Goal: Task Accomplishment & Management: Use online tool/utility

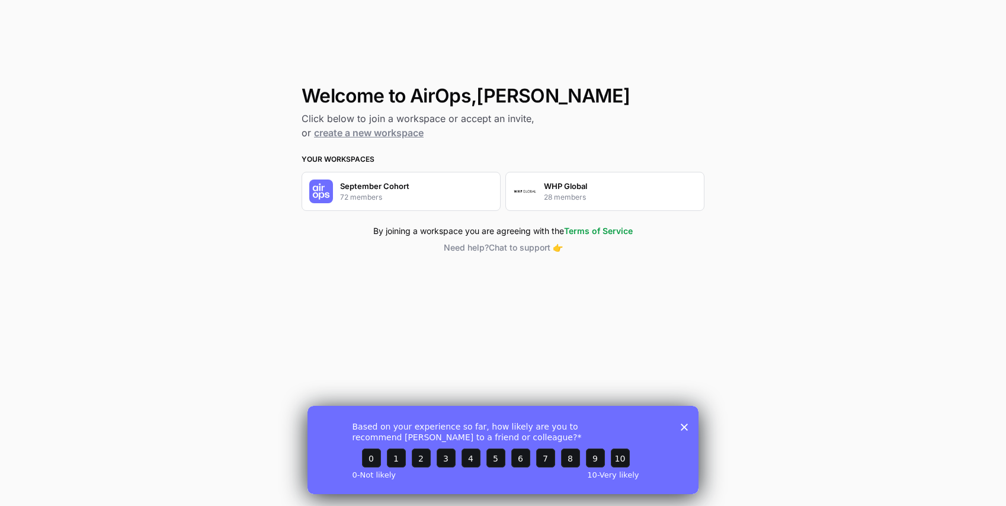
click at [387, 194] on div "September Cohort 72 members" at bounding box center [374, 191] width 69 height 23
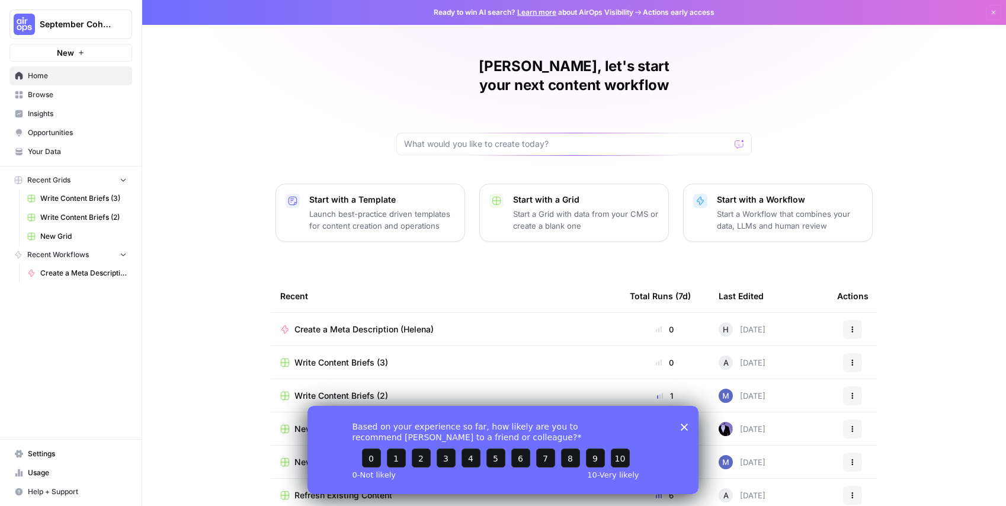
scroll to position [9, 0]
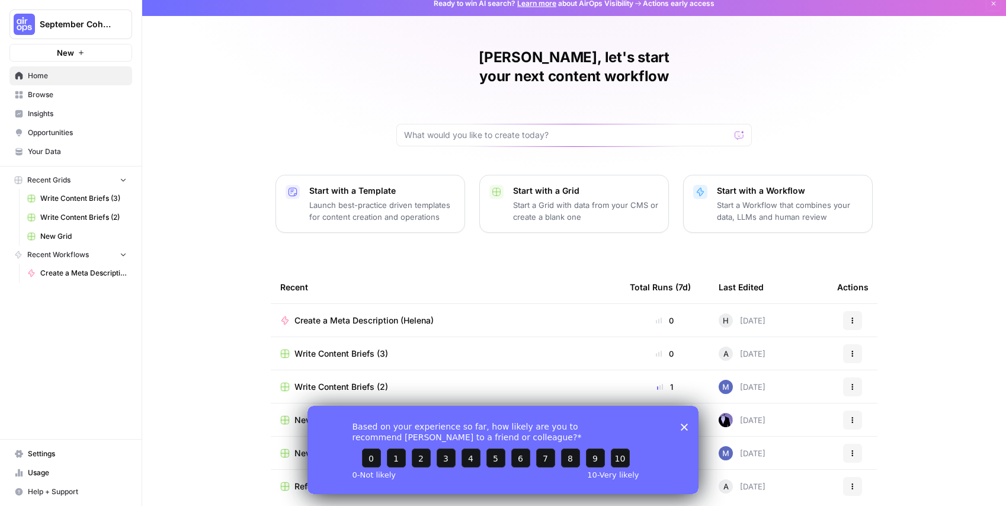
click at [680, 430] on div "Based on your experience so far, how likely are you to recommend AirOps to a fr…" at bounding box center [502, 449] width 391 height 88
click at [685, 427] on polygon "Close survey" at bounding box center [684, 426] width 7 height 7
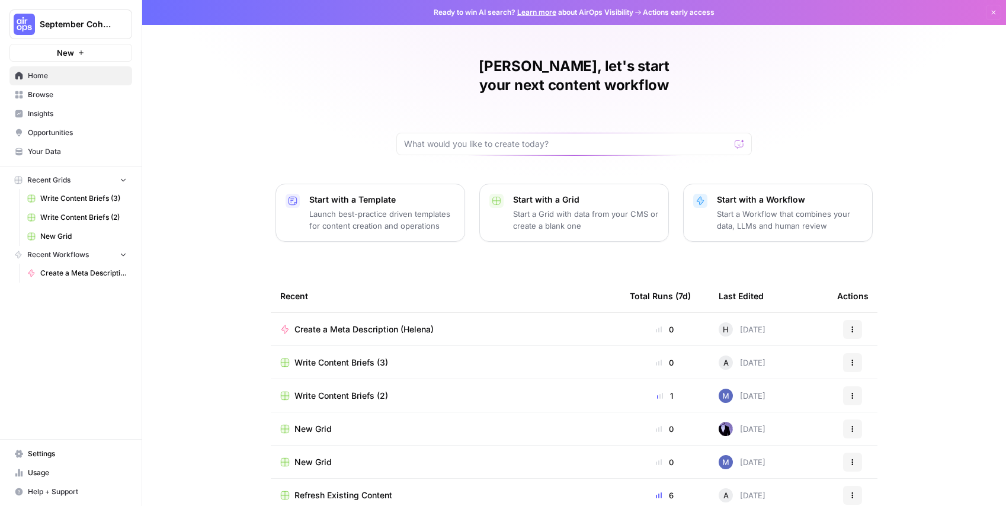
scroll to position [39, 0]
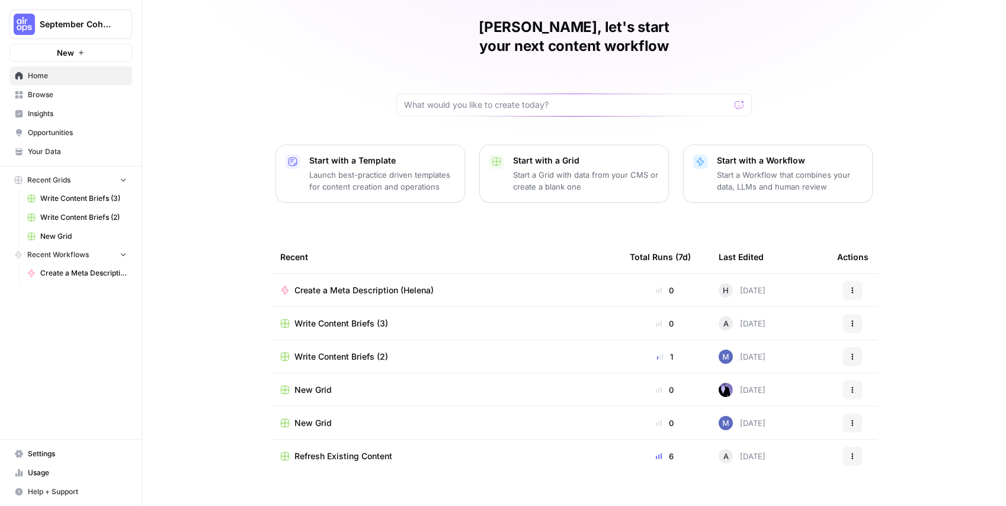
click at [59, 94] on span "Browse" at bounding box center [77, 94] width 99 height 11
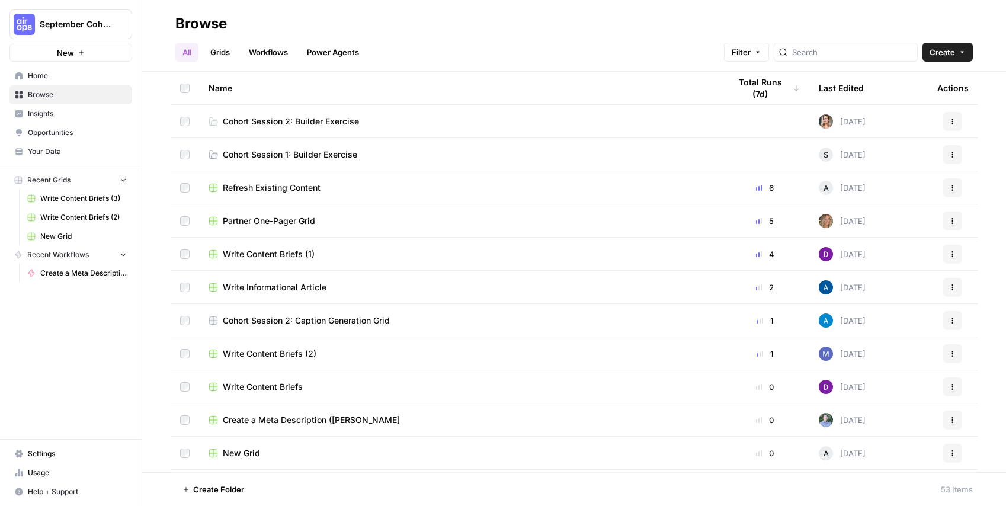
click at [280, 126] on span "Cohort Session 2: Builder Exercise" at bounding box center [291, 122] width 136 height 12
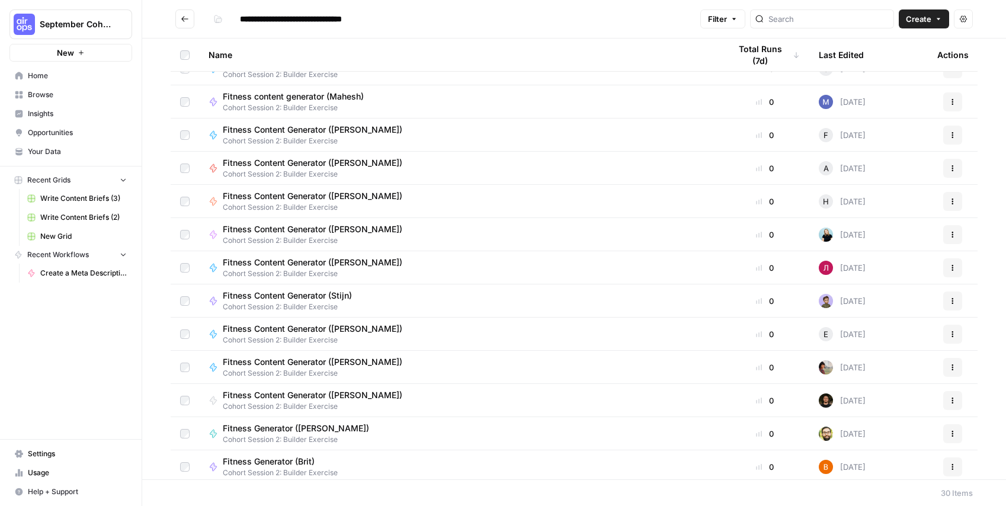
scroll to position [380, 0]
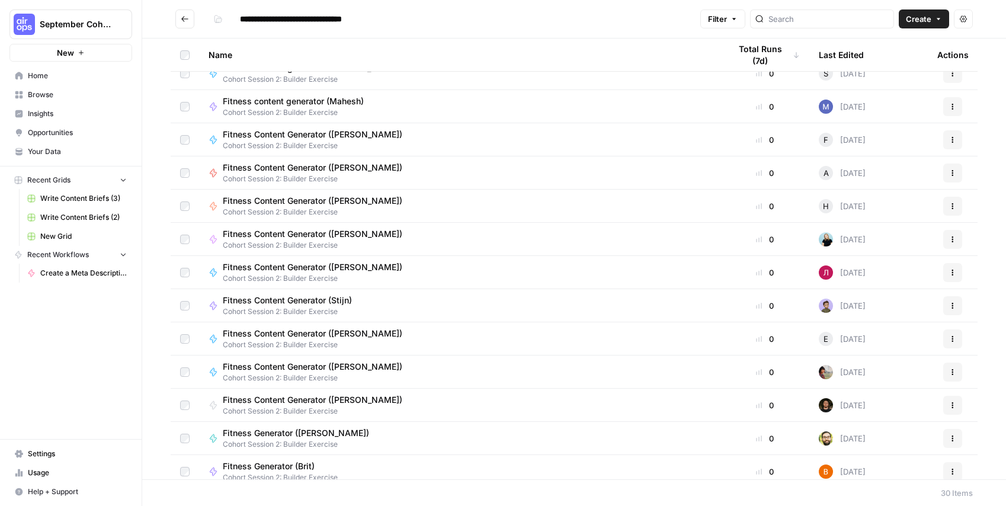
click at [306, 195] on span "Fitness Content Generator ([PERSON_NAME])" at bounding box center [313, 201] width 180 height 12
click at [306, 195] on div "**********" at bounding box center [574, 253] width 864 height 506
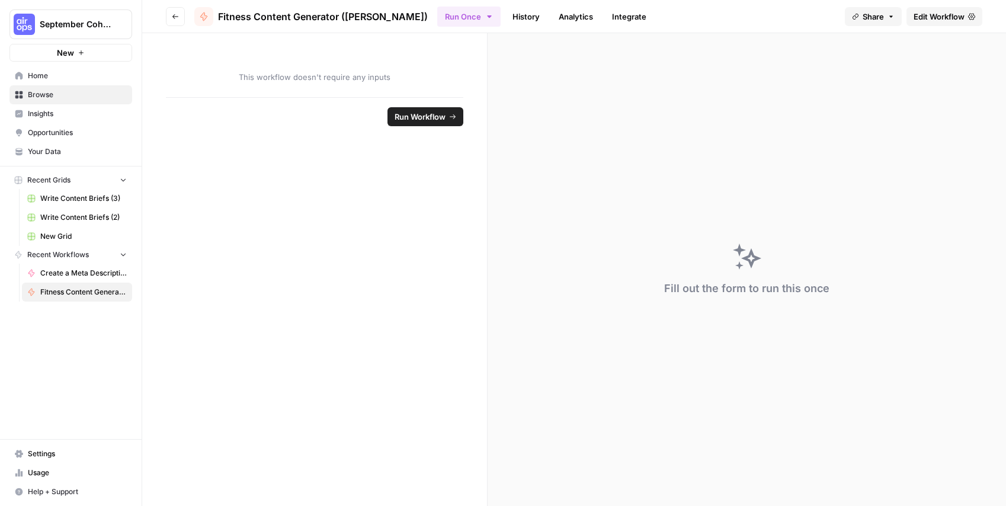
click at [321, 139] on form "This workflow doesn't require any inputs Run Workflow" at bounding box center [314, 269] width 345 height 473
click at [946, 19] on span "Edit Workflow" at bounding box center [938, 17] width 51 height 12
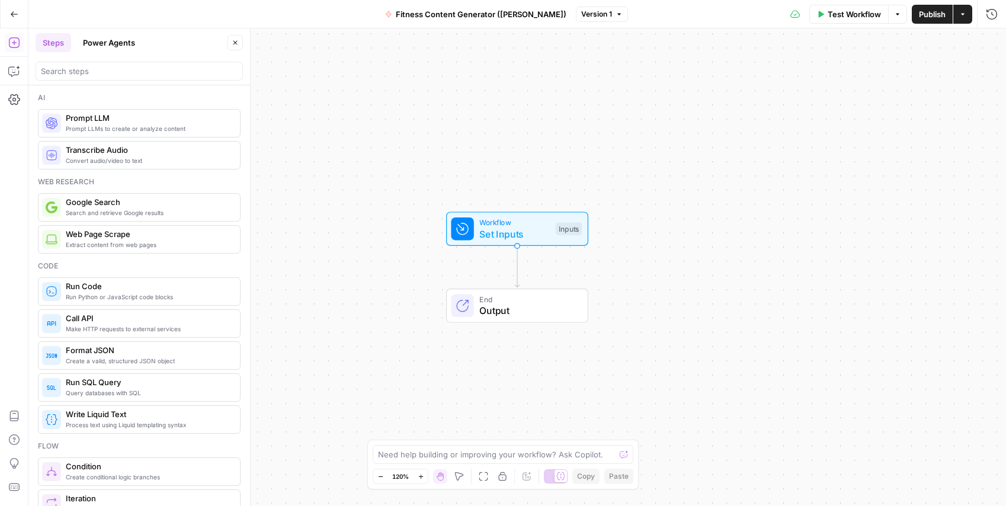
click at [13, 11] on icon "button" at bounding box center [14, 14] width 8 height 8
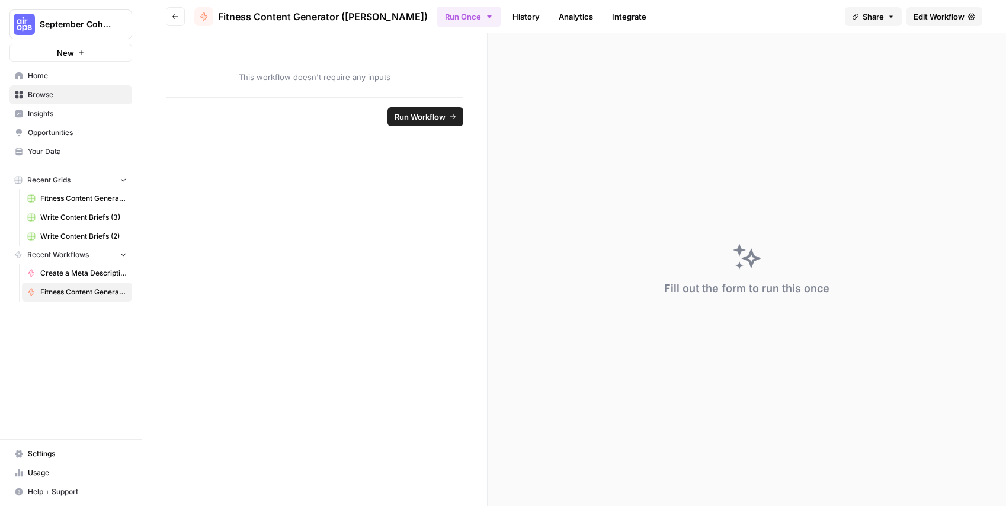
click at [55, 98] on span "Browse" at bounding box center [77, 94] width 99 height 11
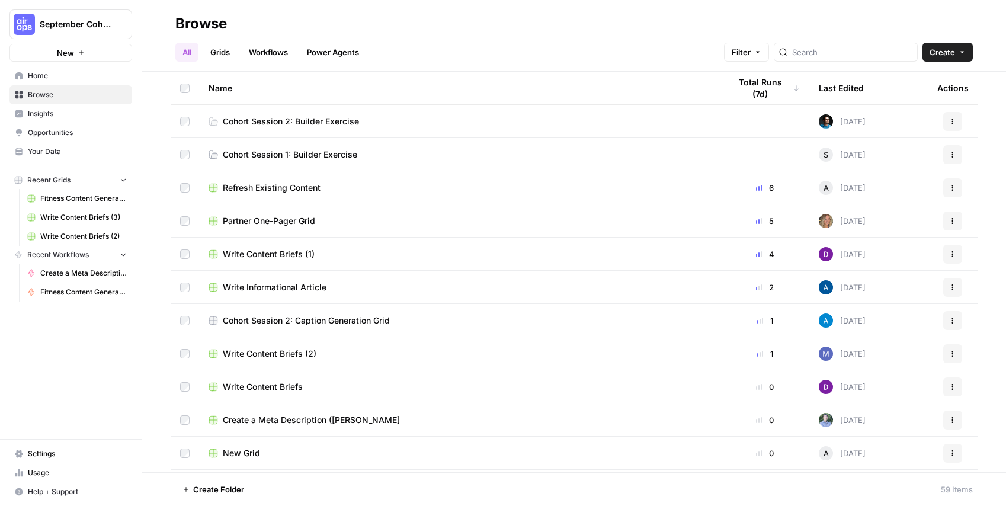
click at [286, 118] on span "Cohort Session 2: Builder Exercise" at bounding box center [291, 122] width 136 height 12
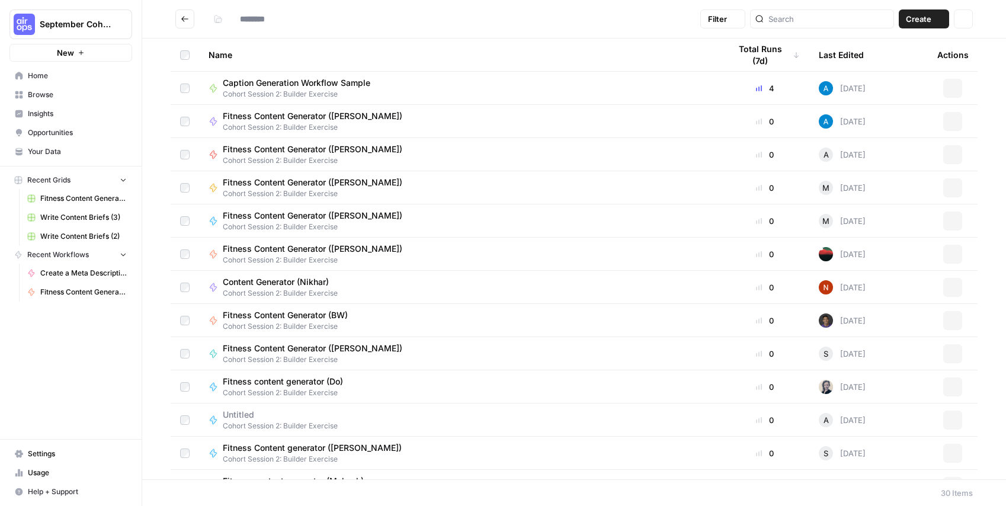
type input "**********"
click at [188, 20] on icon "Go back" at bounding box center [185, 19] width 8 height 8
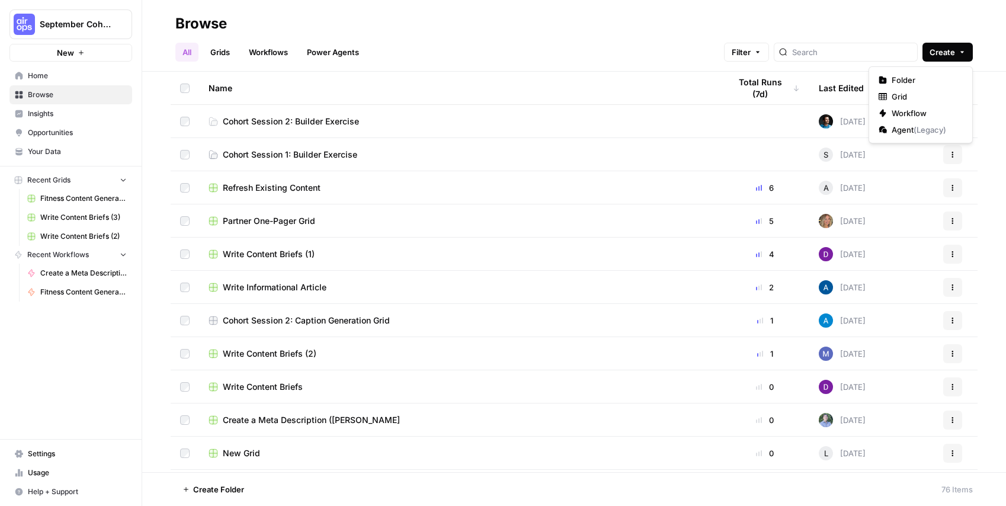
click at [947, 56] on span "Create" at bounding box center [941, 52] width 25 height 12
click at [911, 99] on span "Grid" at bounding box center [925, 97] width 66 height 12
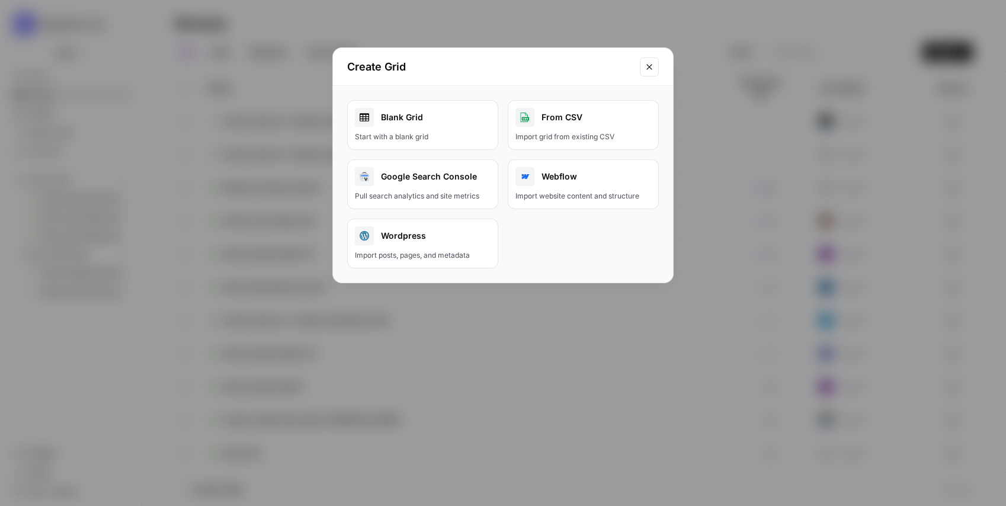
click at [415, 123] on div "Blank Grid" at bounding box center [423, 117] width 136 height 19
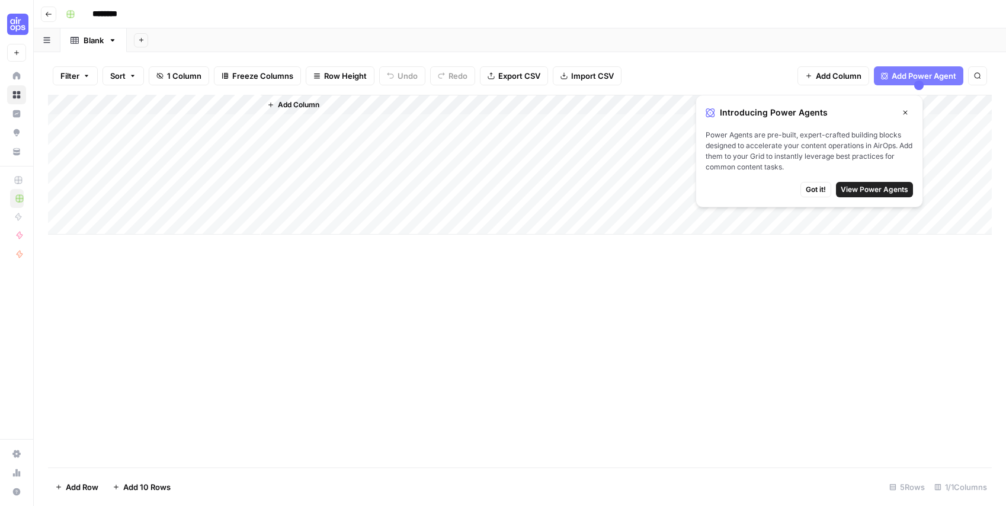
click at [107, 17] on input "********" at bounding box center [120, 14] width 66 height 19
type input "**********"
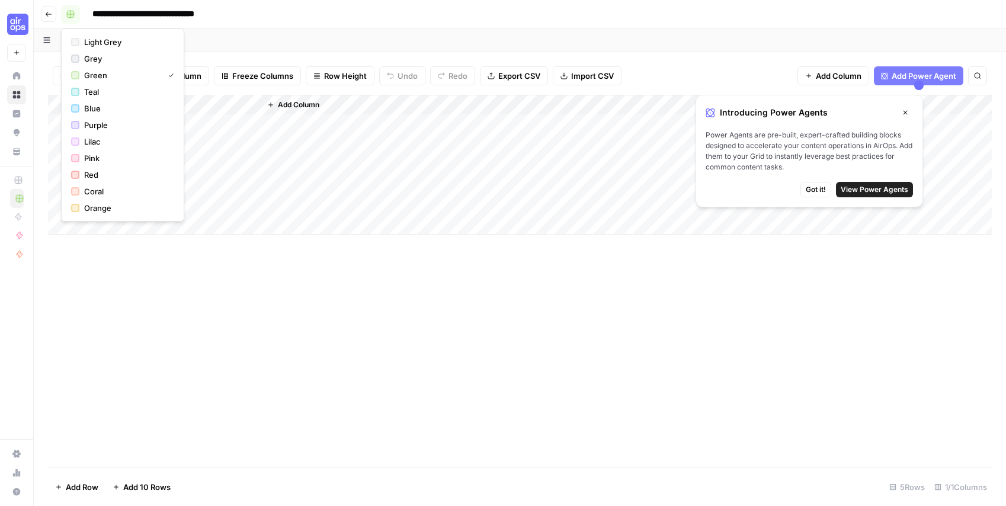
click at [65, 16] on button "button" at bounding box center [70, 14] width 19 height 19
click at [72, 158] on div "button" at bounding box center [75, 158] width 8 height 8
click at [343, 45] on div "Add Sheet" at bounding box center [566, 40] width 879 height 24
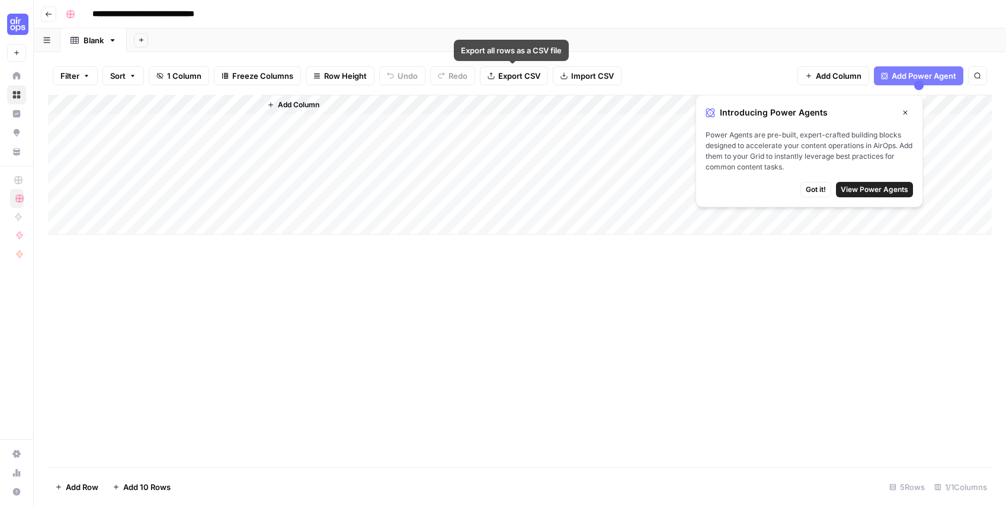
click at [597, 70] on span "Import CSV" at bounding box center [592, 76] width 43 height 12
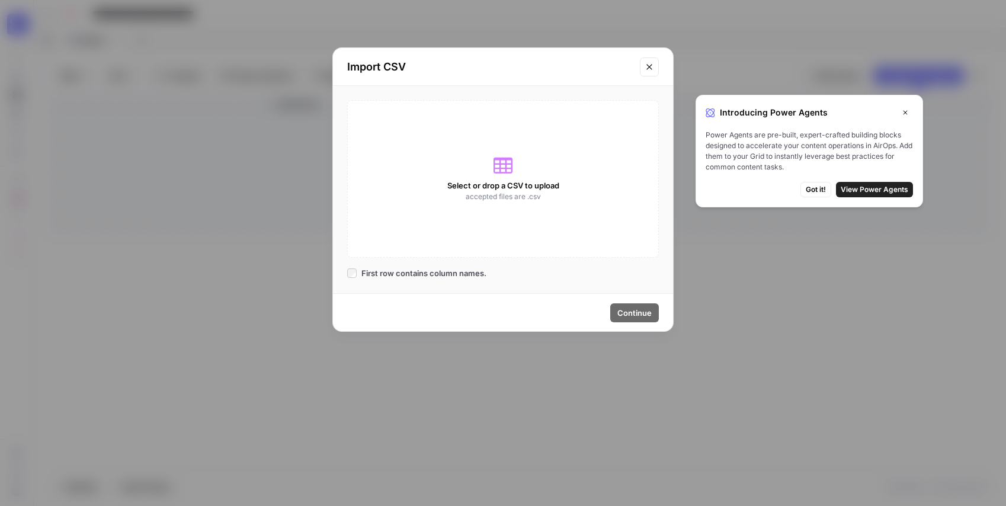
click at [523, 165] on div "Select or drop a CSV to upload accepted files are .csv" at bounding box center [503, 179] width 312 height 158
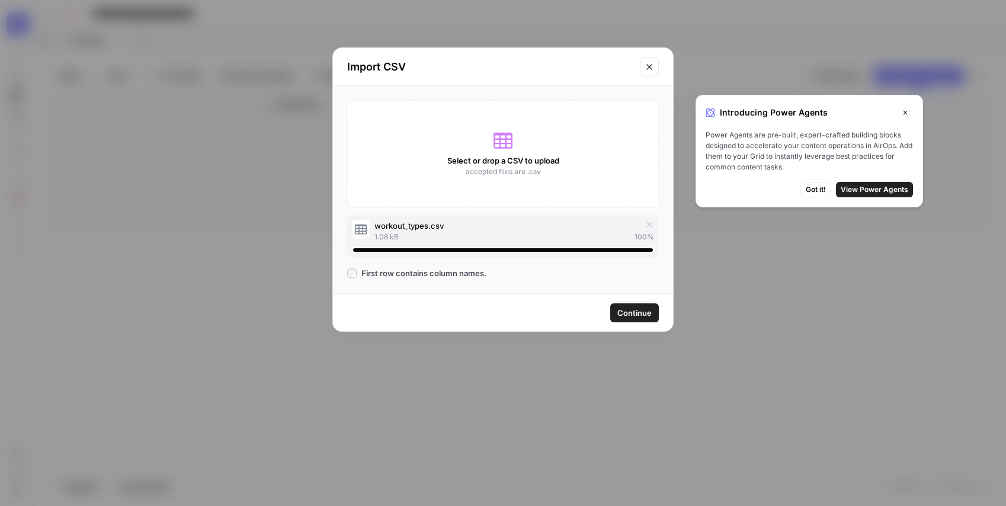
click at [630, 318] on span "Continue" at bounding box center [634, 313] width 34 height 12
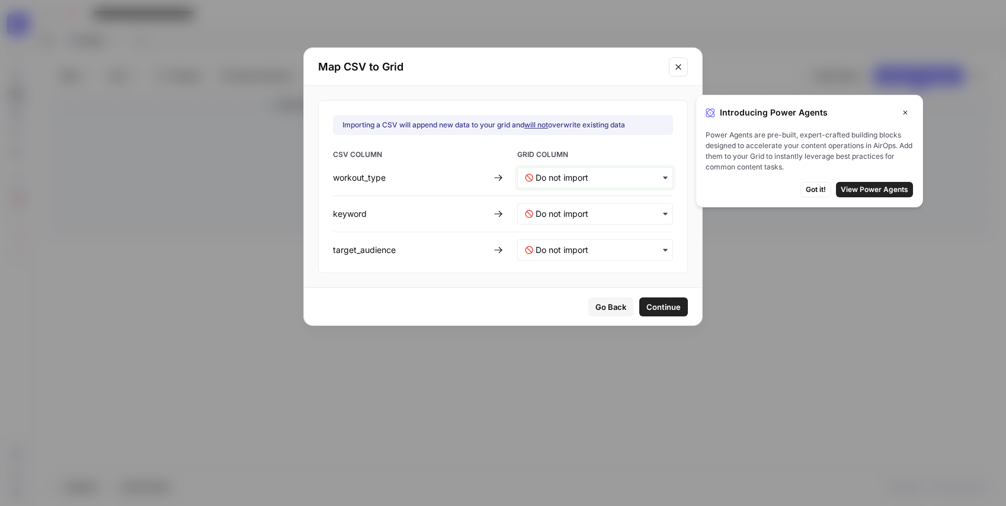
click at [583, 175] on input "text" at bounding box center [601, 178] width 130 height 12
click at [568, 227] on span "Create new column" at bounding box center [568, 230] width 66 height 11
click at [567, 211] on input "text" at bounding box center [601, 214] width 130 height 12
click at [558, 266] on span "Create new column" at bounding box center [566, 266] width 66 height 11
click at [559, 245] on input "text" at bounding box center [601, 250] width 130 height 12
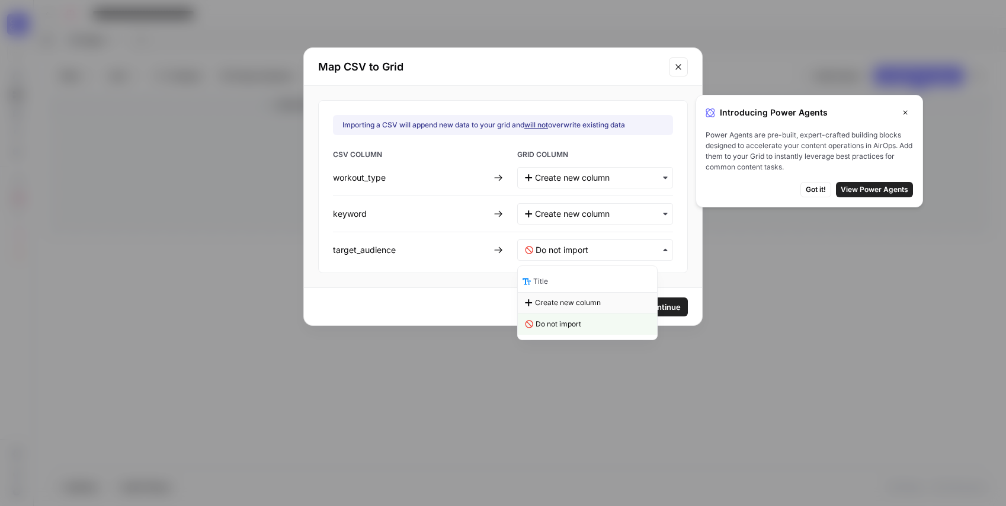
click at [551, 304] on span "Create new column" at bounding box center [568, 302] width 66 height 11
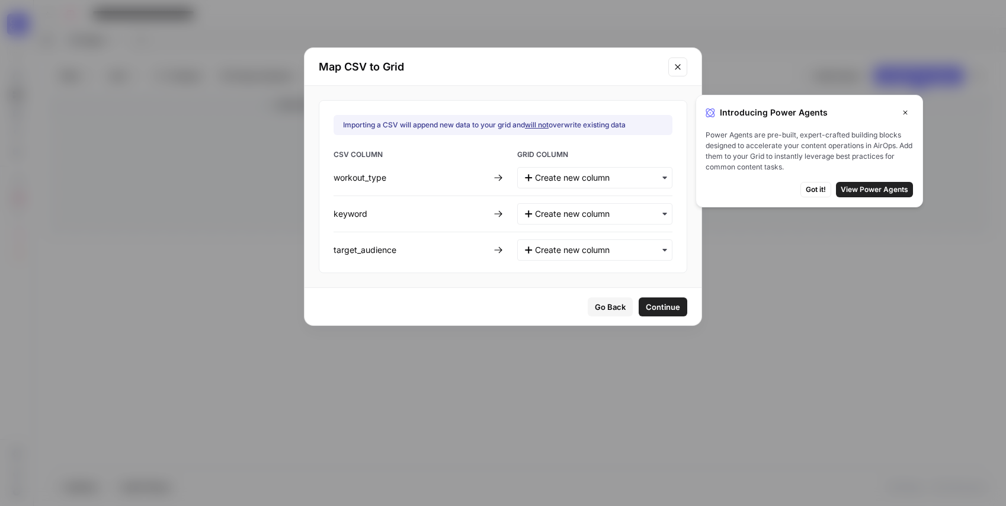
click at [658, 310] on span "Continue" at bounding box center [663, 307] width 34 height 12
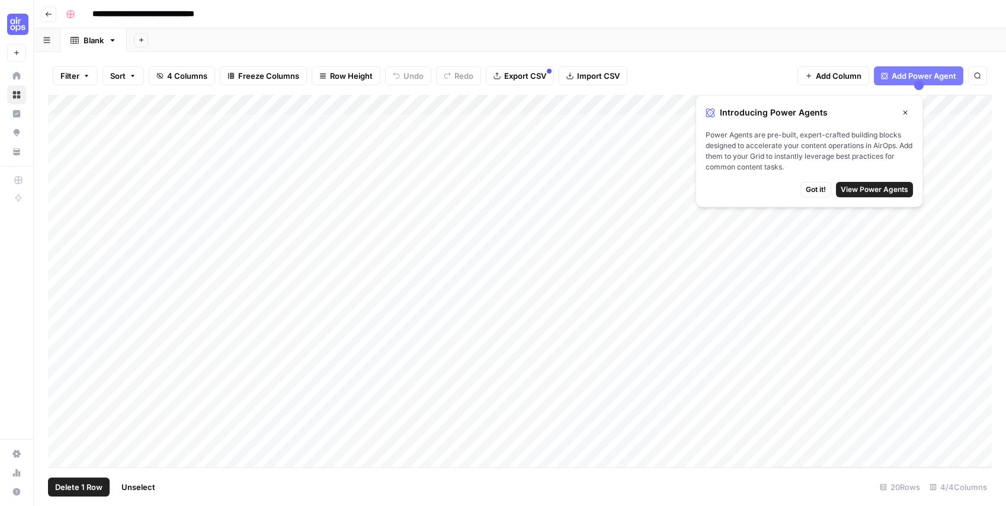
click at [65, 203] on div "Add Column" at bounding box center [520, 281] width 944 height 373
click at [66, 182] on div "Add Column" at bounding box center [520, 281] width 944 height 373
click at [63, 166] on div "Add Column" at bounding box center [520, 281] width 944 height 373
click at [63, 144] on div "Add Column" at bounding box center [520, 281] width 944 height 373
click at [62, 122] on div "Add Column" at bounding box center [520, 281] width 944 height 373
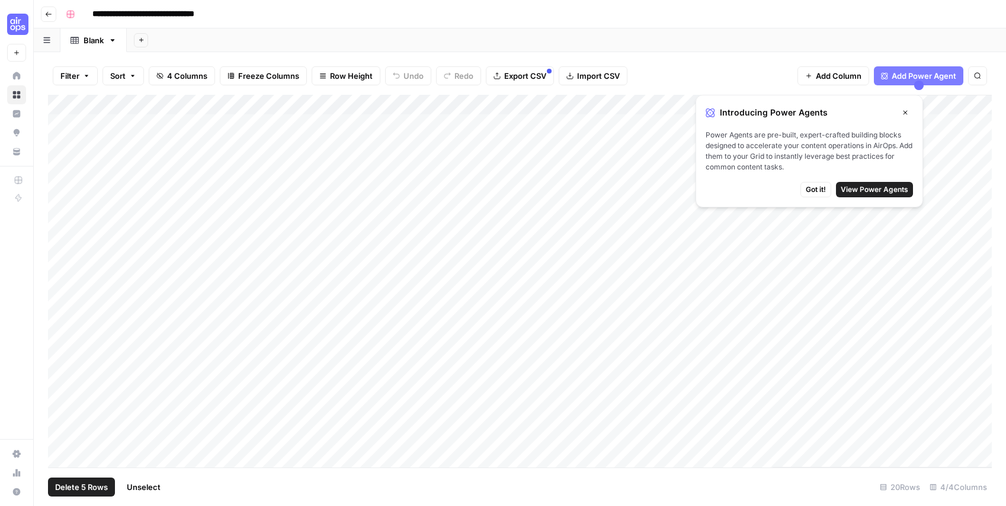
click at [85, 486] on span "Delete 5 Rows" at bounding box center [81, 487] width 53 height 12
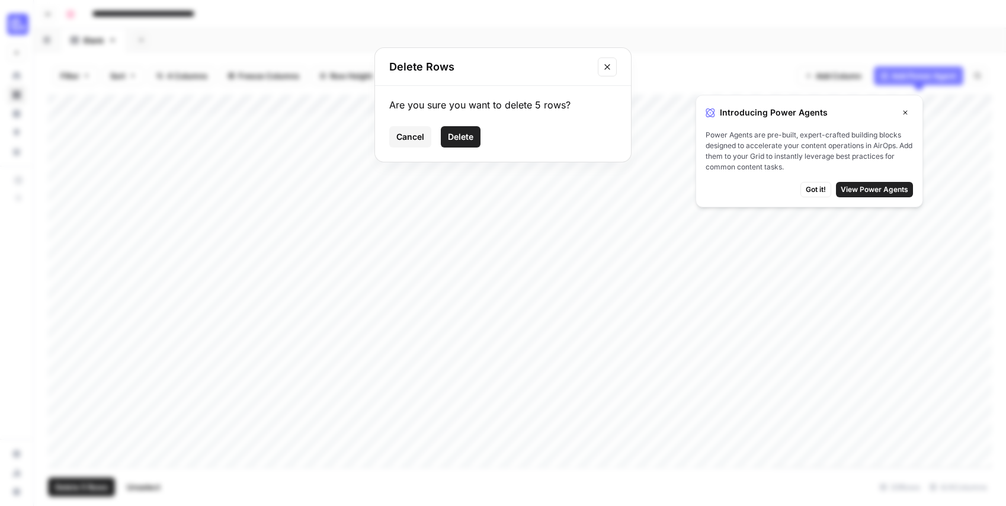
click at [470, 143] on button "Delete" at bounding box center [461, 136] width 40 height 21
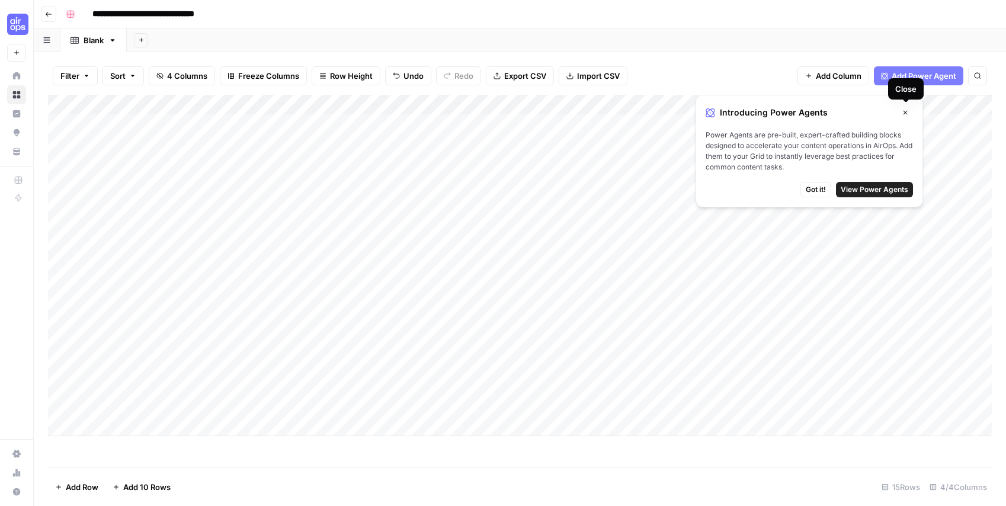
click at [908, 113] on icon "button" at bounding box center [905, 112] width 7 height 7
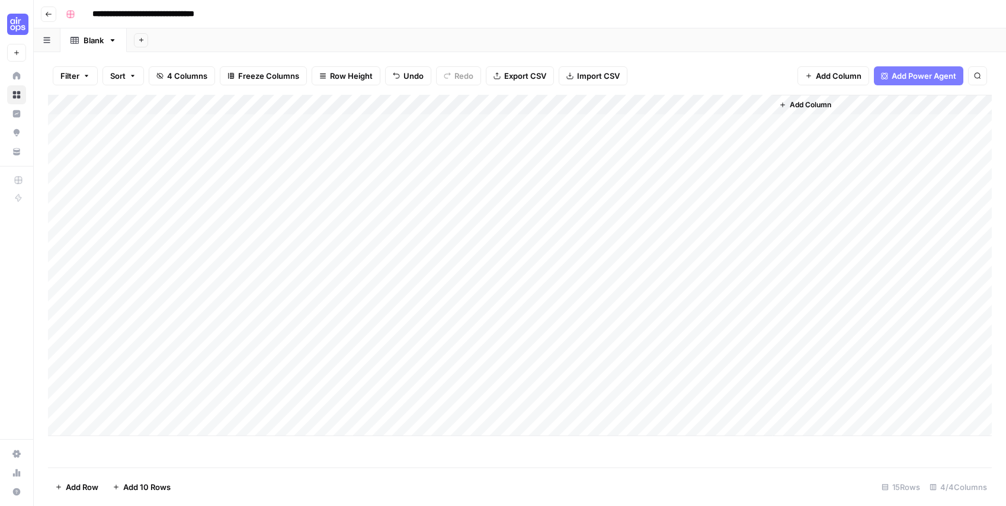
click at [161, 96] on div "Add Column" at bounding box center [520, 265] width 944 height 341
click at [134, 262] on span "Remove Column" at bounding box center [165, 264] width 104 height 12
click at [463, 118] on span "Delete" at bounding box center [460, 123] width 25 height 12
click at [656, 111] on button "Add Column" at bounding box center [635, 104] width 62 height 15
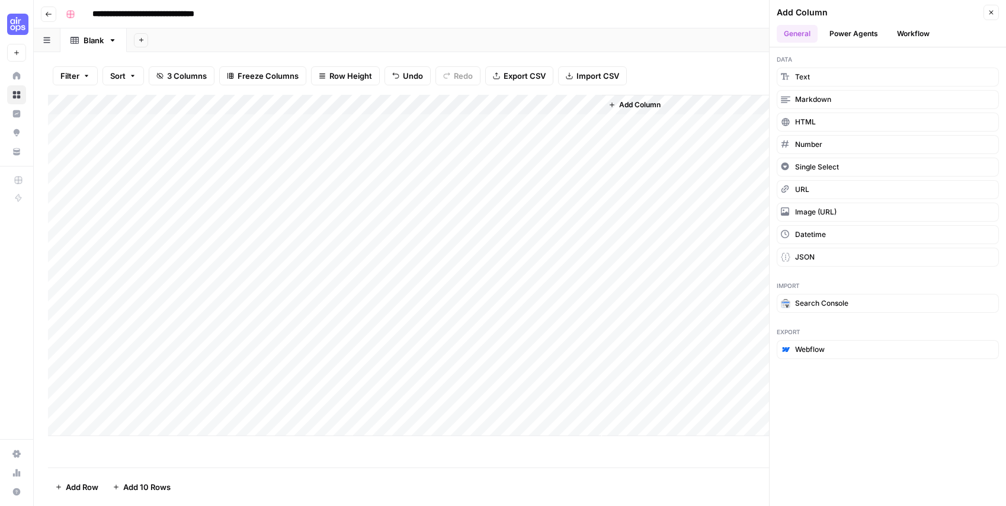
click at [918, 30] on button "Workflow" at bounding box center [913, 34] width 47 height 18
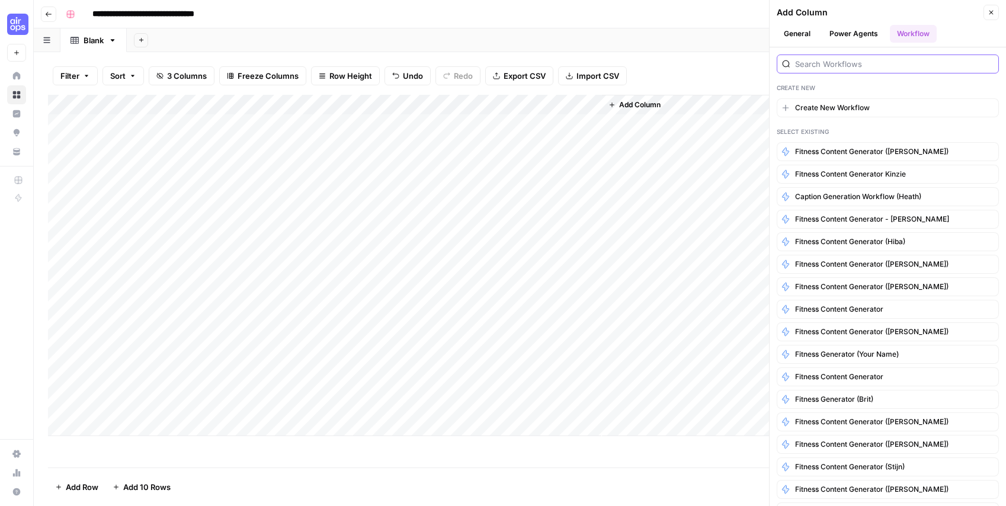
click at [844, 61] on input "search" at bounding box center [894, 64] width 198 height 12
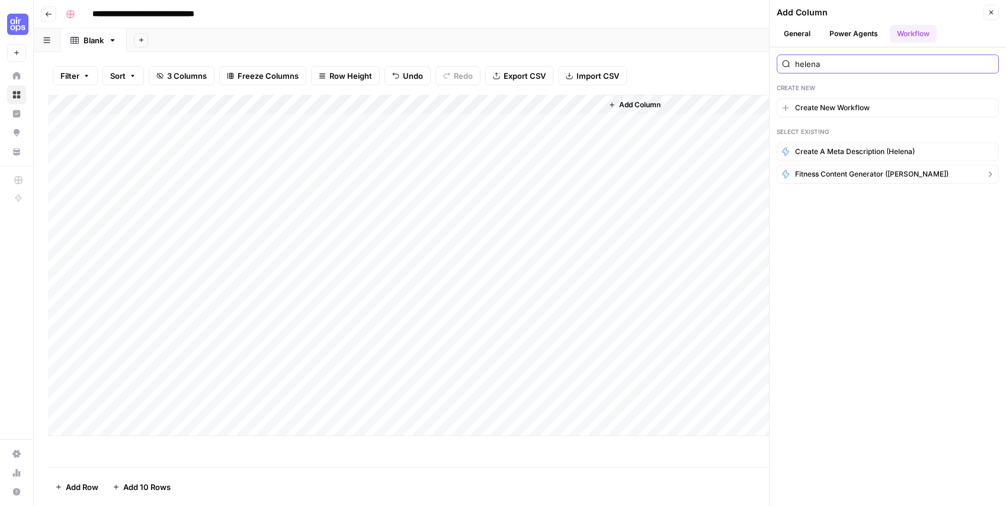
type input "helena"
click at [833, 172] on span "Fitness Content Generator ([PERSON_NAME])" at bounding box center [871, 174] width 153 height 11
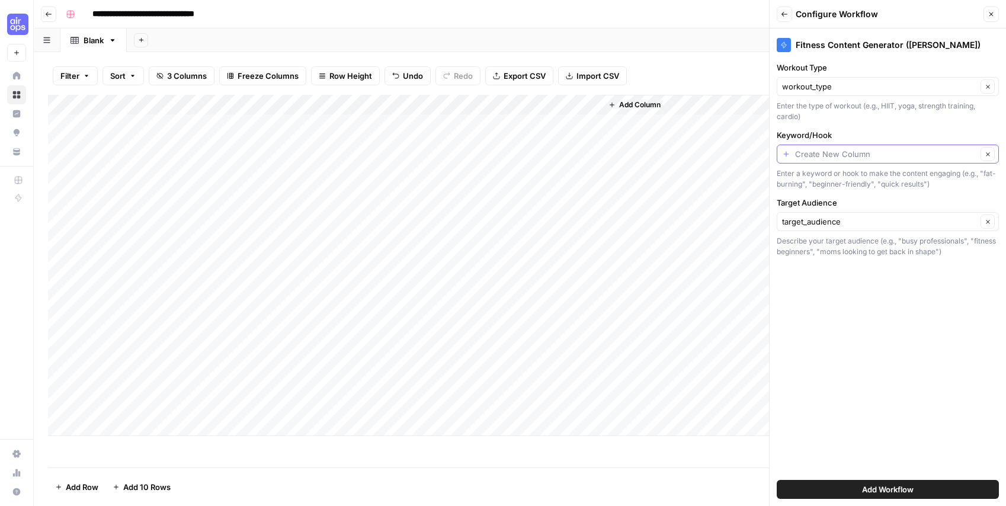
click at [832, 151] on input "Keyword/Hook" at bounding box center [886, 154] width 182 height 12
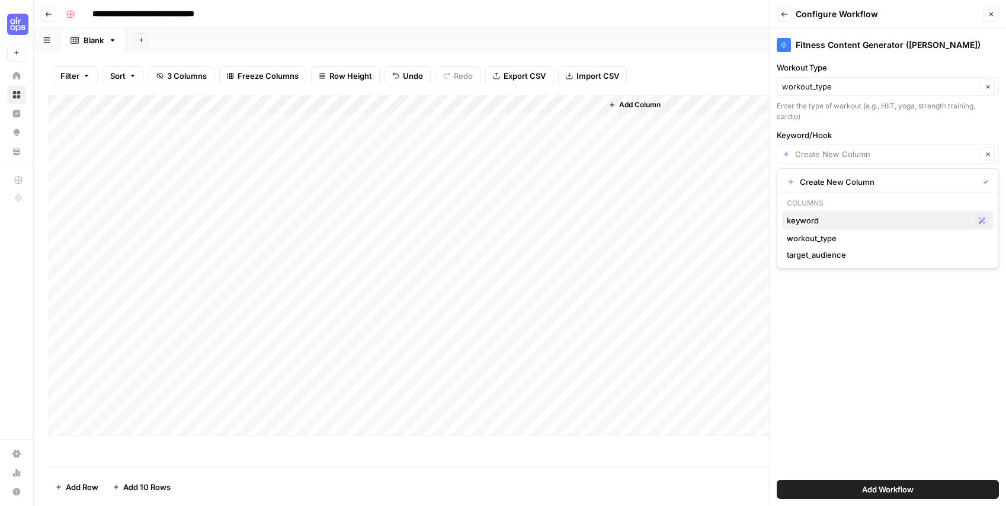
click at [823, 216] on span "keyword" at bounding box center [878, 220] width 183 height 12
type input "keyword"
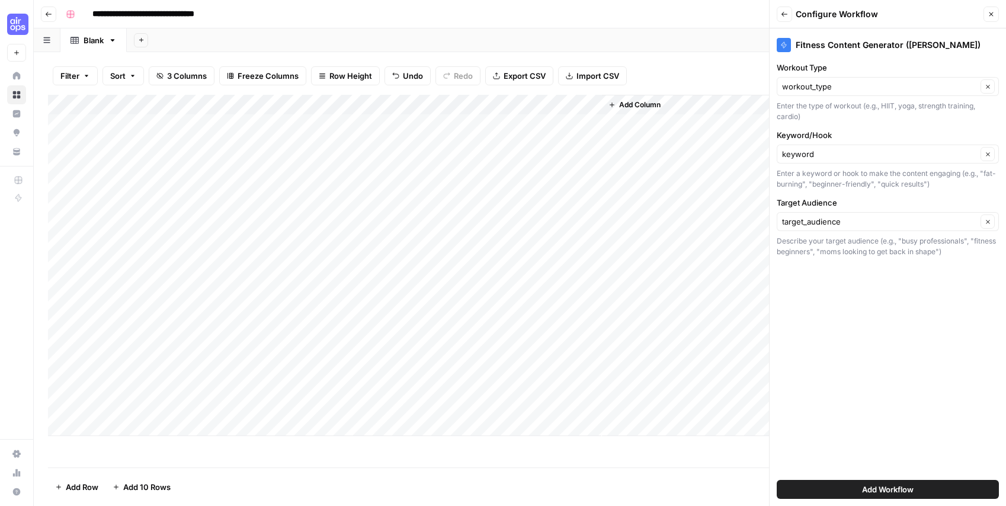
click at [832, 497] on button "Add Workflow" at bounding box center [888, 489] width 222 height 19
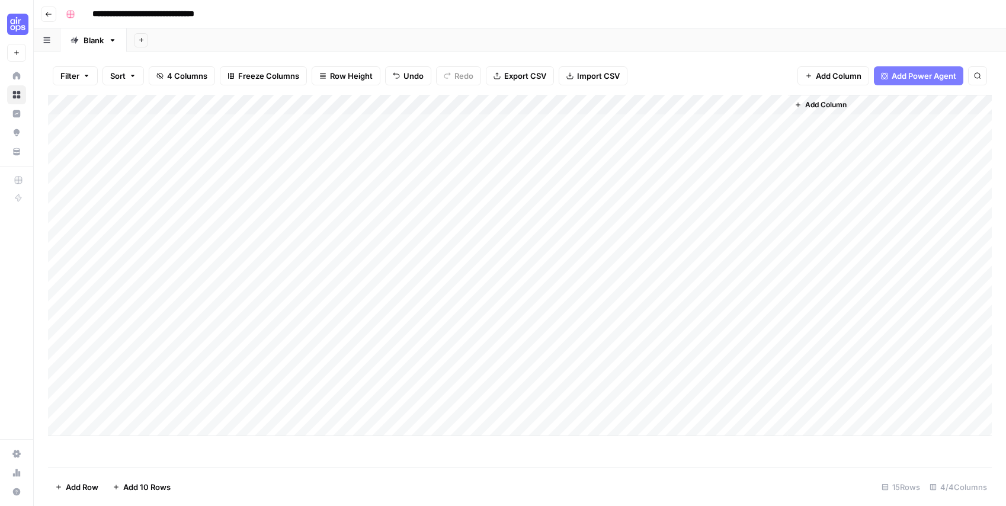
click at [694, 120] on div "Add Column" at bounding box center [520, 265] width 944 height 341
click at [723, 64] on div "Filter Sort 4 Columns Freeze Columns Row Height Undo Redo Export CSV Import CSV…" at bounding box center [520, 76] width 944 height 38
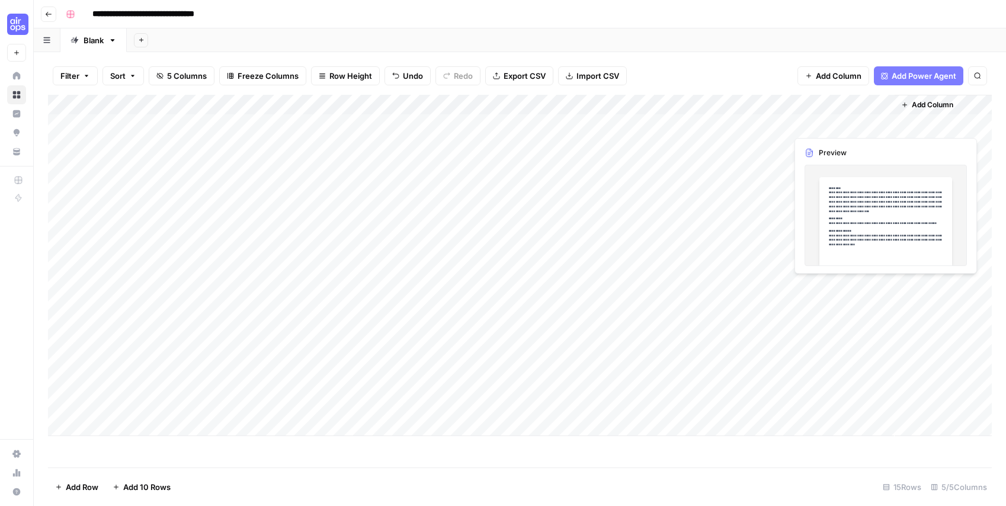
click at [804, 120] on div "Add Column" at bounding box center [520, 265] width 944 height 341
click at [845, 121] on div "Add Column" at bounding box center [520, 265] width 944 height 341
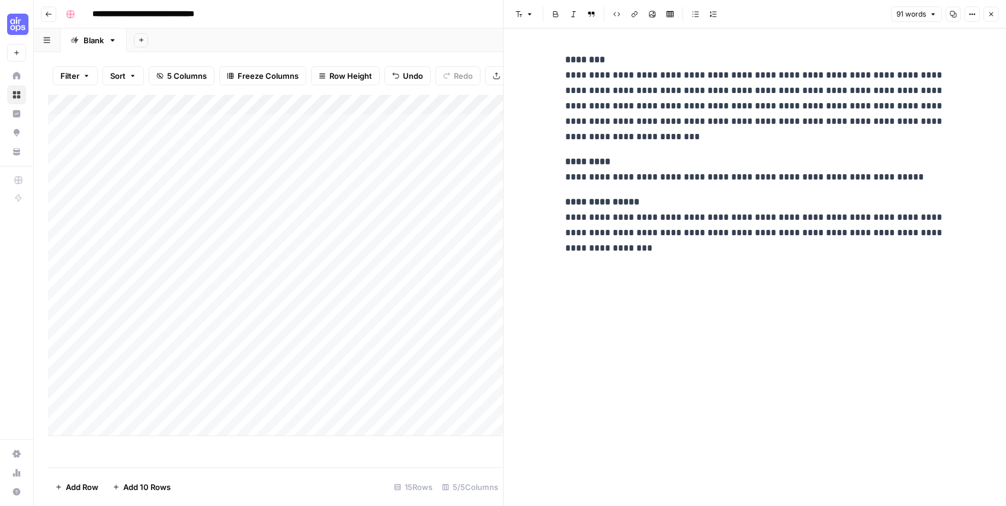
click at [476, 37] on div "Add Sheet" at bounding box center [566, 40] width 879 height 24
click at [986, 9] on button "Close" at bounding box center [990, 14] width 15 height 15
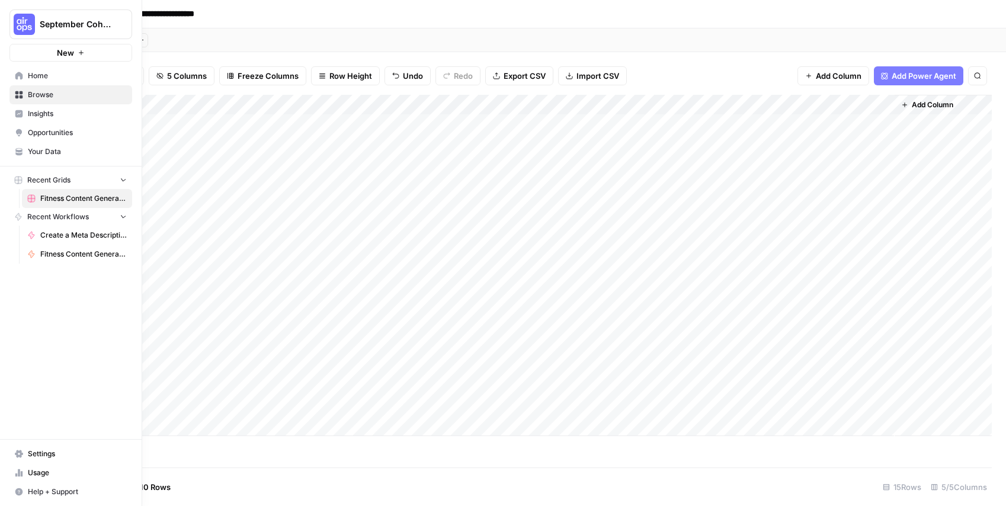
click at [23, 97] on link "Browse" at bounding box center [70, 94] width 123 height 19
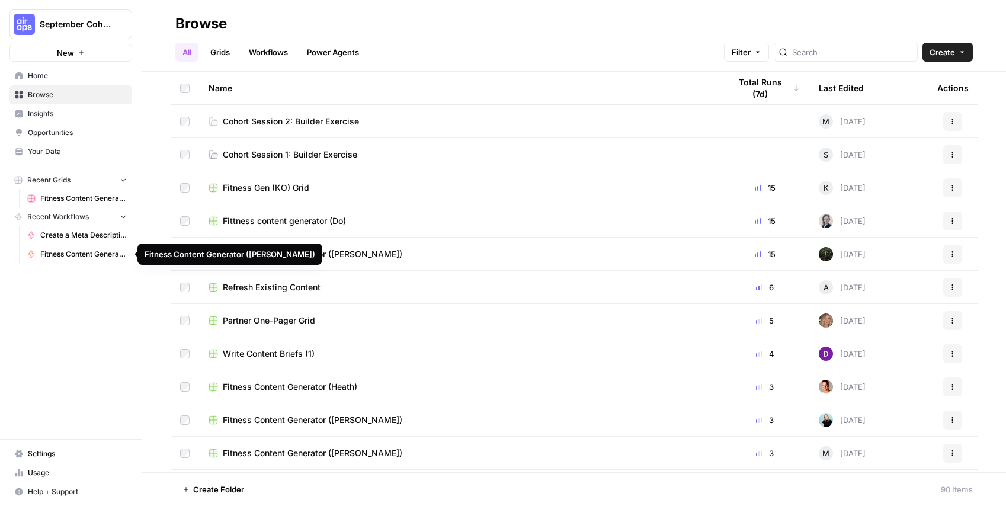
click at [89, 249] on span "Fitness Content Generator ([PERSON_NAME])" at bounding box center [83, 254] width 86 height 11
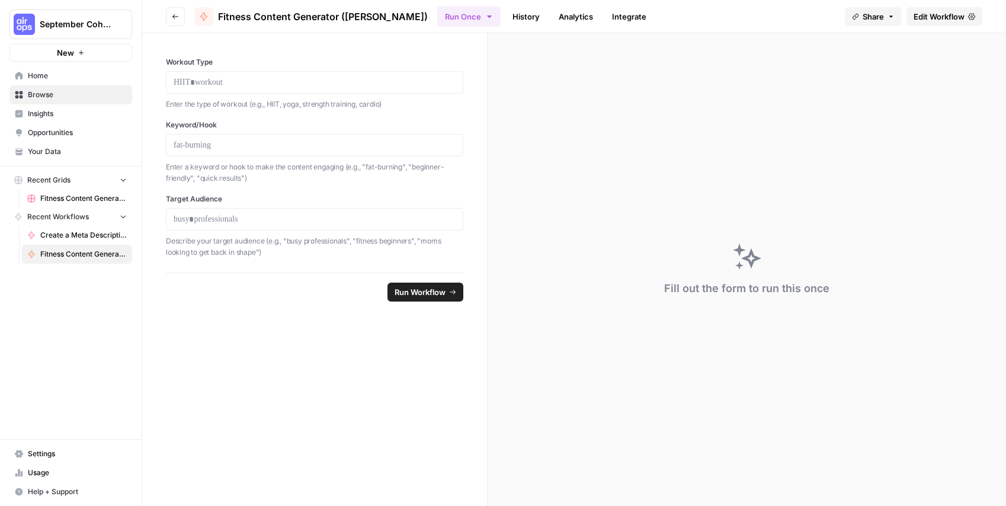
click at [927, 20] on span "Edit Workflow" at bounding box center [938, 17] width 51 height 12
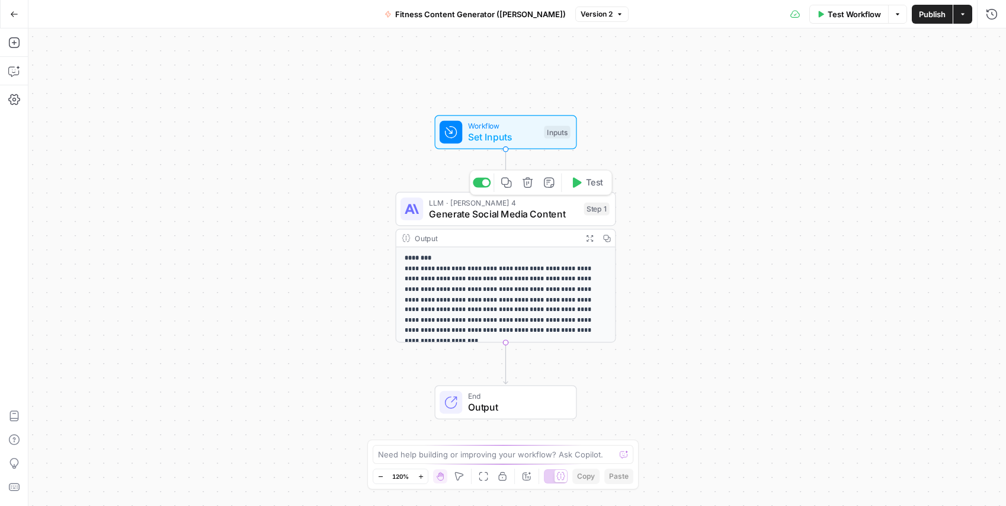
click at [521, 219] on span "Generate Social Media Content" at bounding box center [503, 214] width 149 height 14
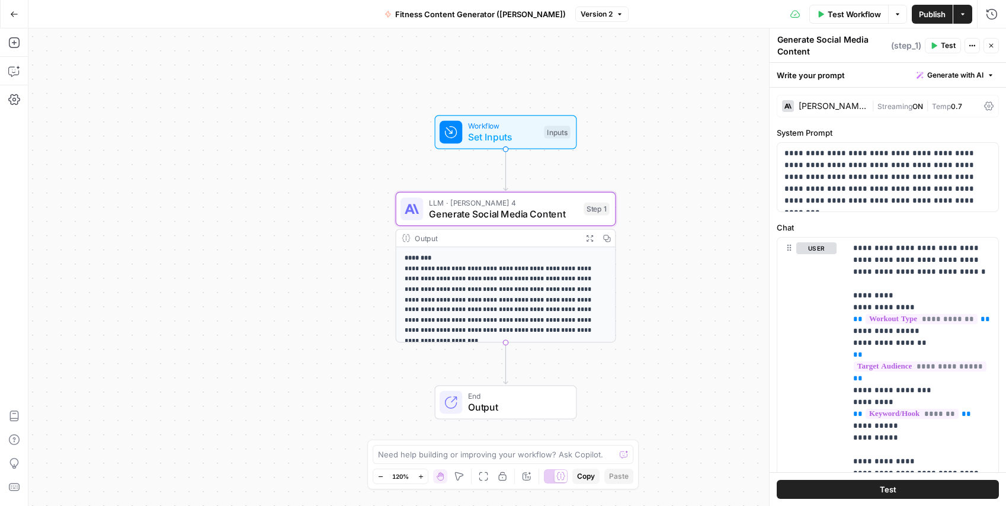
click at [317, 153] on div "**********" at bounding box center [516, 266] width 977 height 477
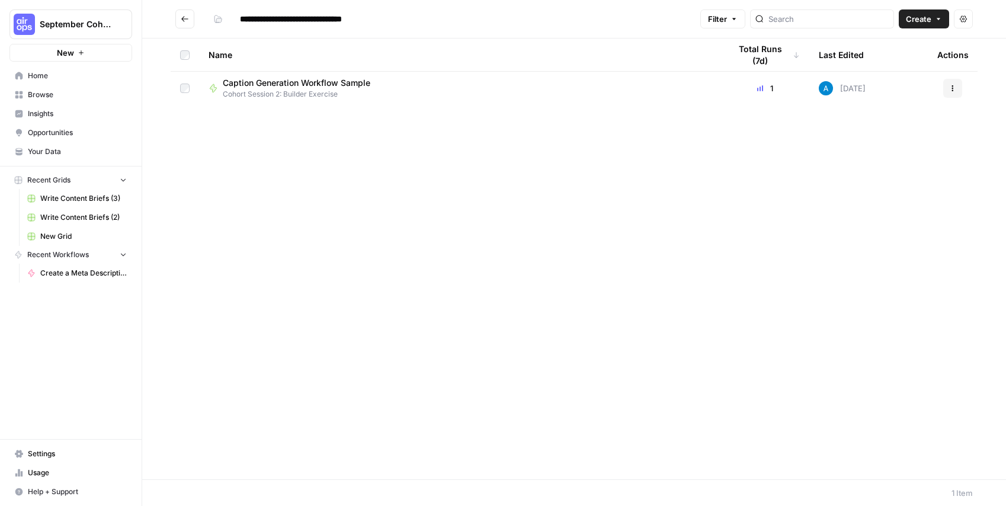
click at [179, 28] on button "Go back" at bounding box center [184, 18] width 19 height 19
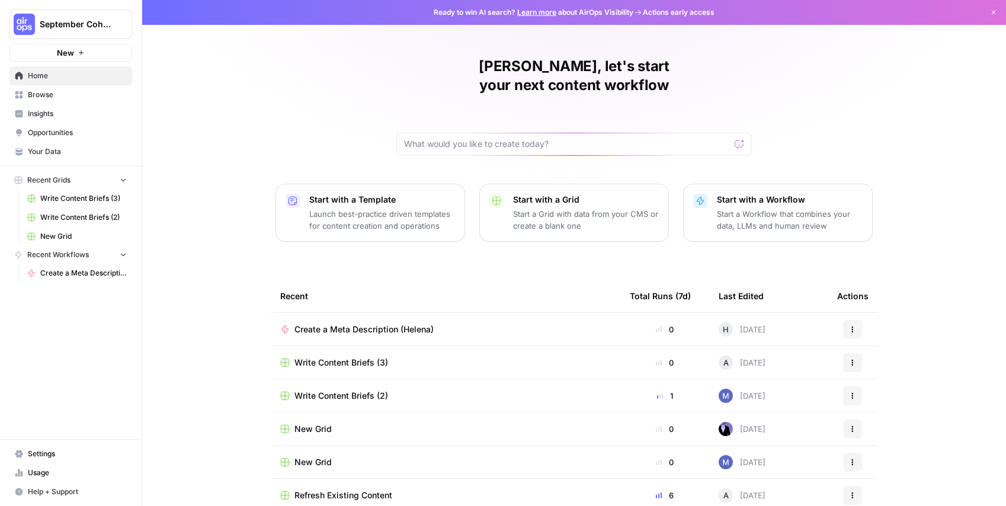
click at [24, 90] on link "Browse" at bounding box center [70, 94] width 123 height 19
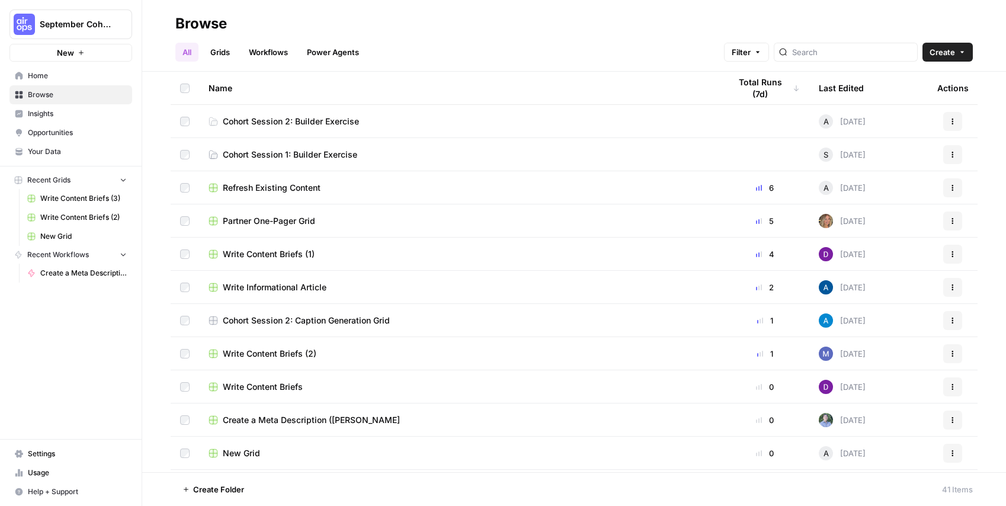
click at [290, 116] on span "Cohort Session 2: Builder Exercise" at bounding box center [291, 122] width 136 height 12
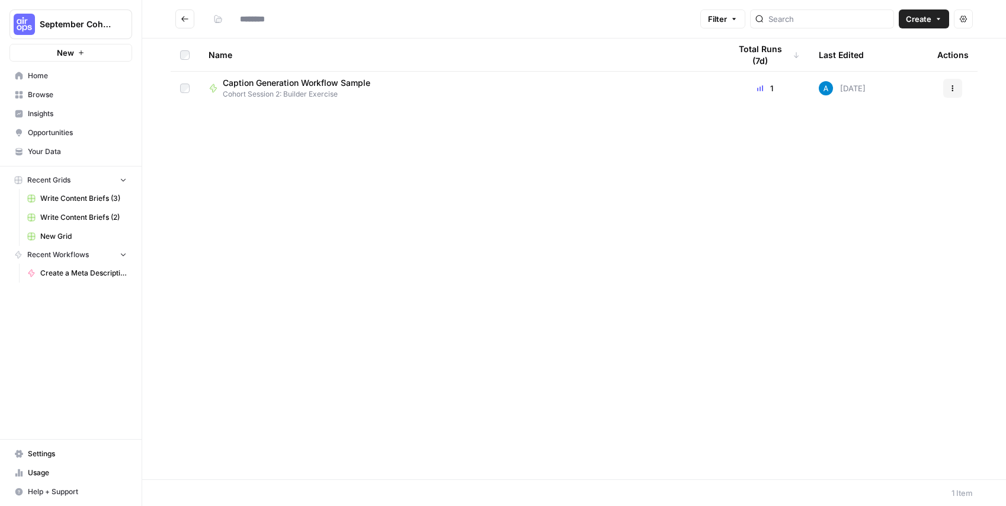
click at [290, 116] on div "Name Total Runs (7d) Last Edited Actions Caption Generation Workflow Sample Coh…" at bounding box center [574, 259] width 864 height 441
type input "**********"
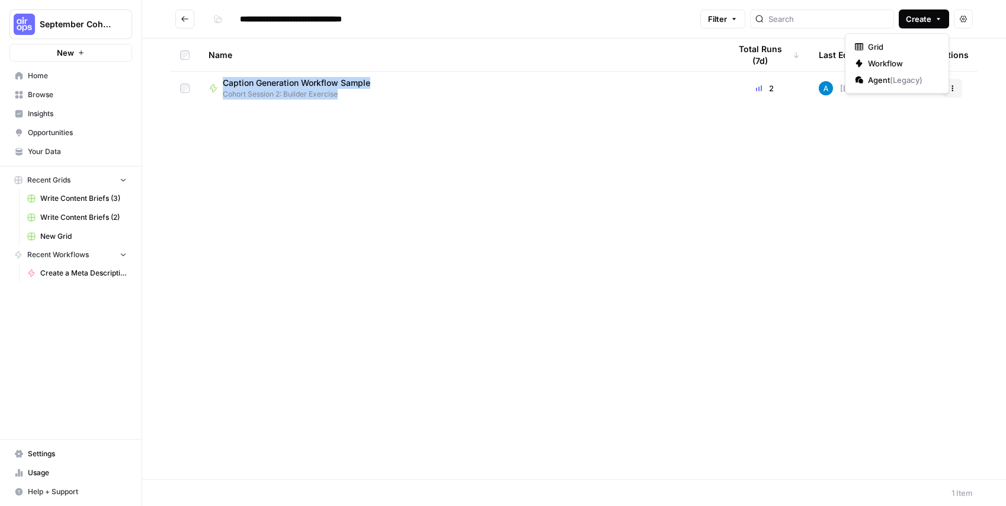
click at [915, 18] on span "Create" at bounding box center [918, 19] width 25 height 12
click at [884, 65] on span "Workflow" at bounding box center [901, 63] width 66 height 12
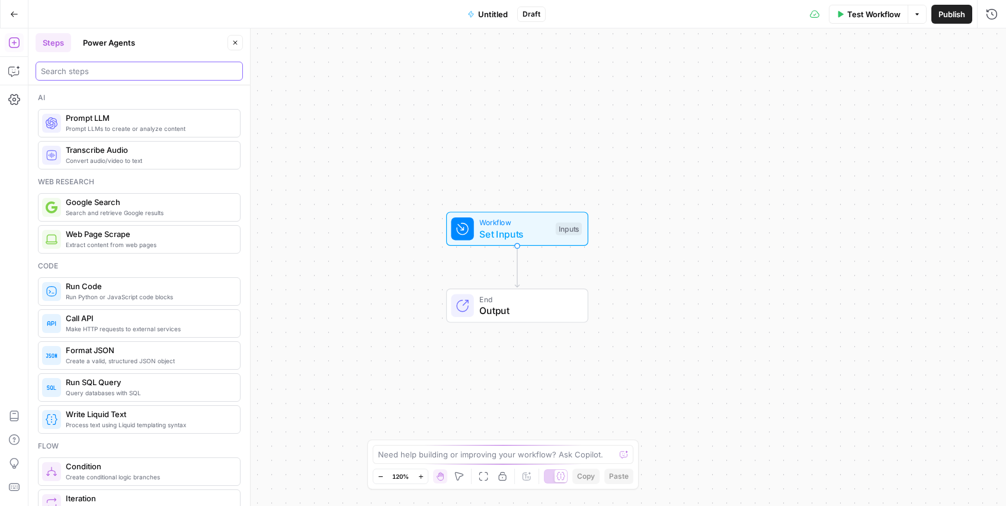
click at [84, 72] on input "search" at bounding box center [139, 71] width 197 height 12
click at [511, 16] on button "Untitled" at bounding box center [487, 14] width 55 height 19
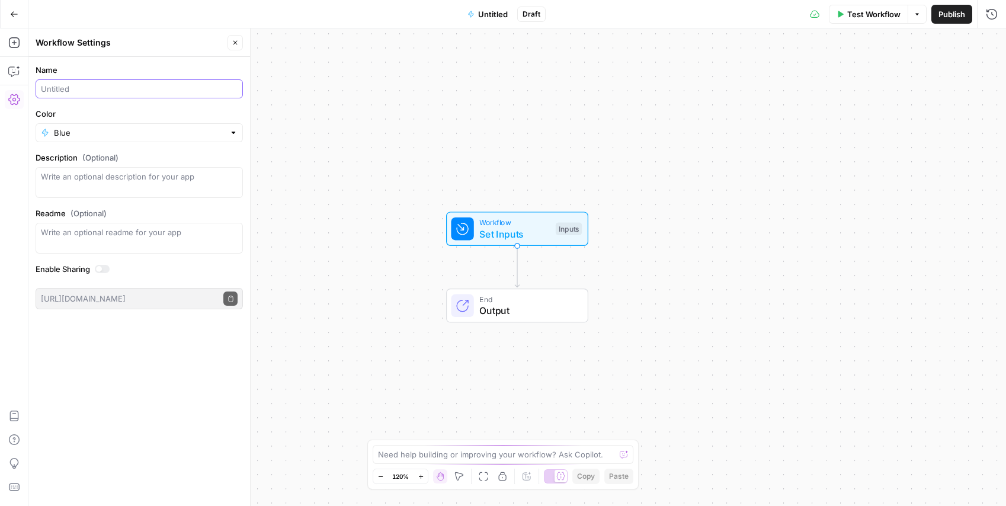
click at [94, 89] on input "Name" at bounding box center [139, 89] width 197 height 12
type input "Fitness Content Generator ([PERSON_NAME])"
click at [57, 129] on input "Color" at bounding box center [139, 133] width 171 height 12
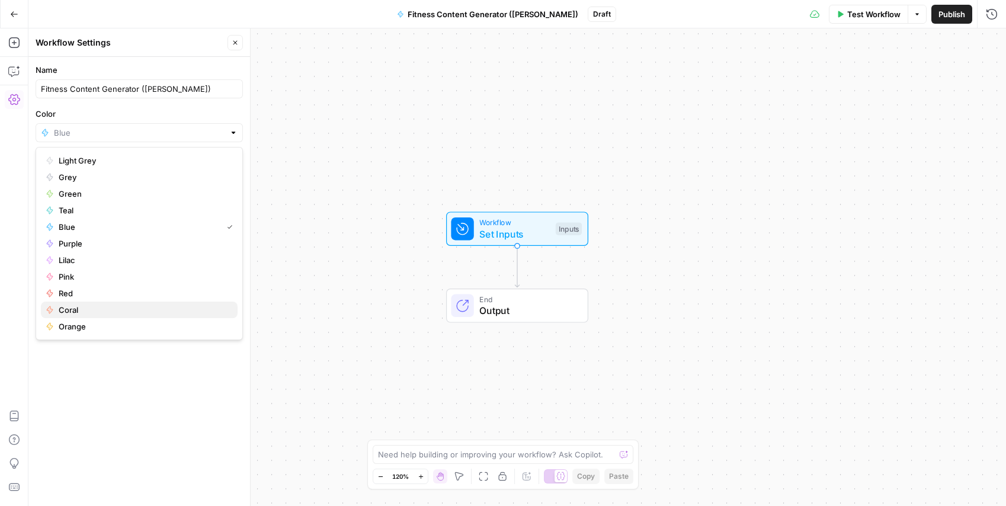
click at [70, 312] on span "Coral" at bounding box center [143, 310] width 169 height 12
type input "Coral"
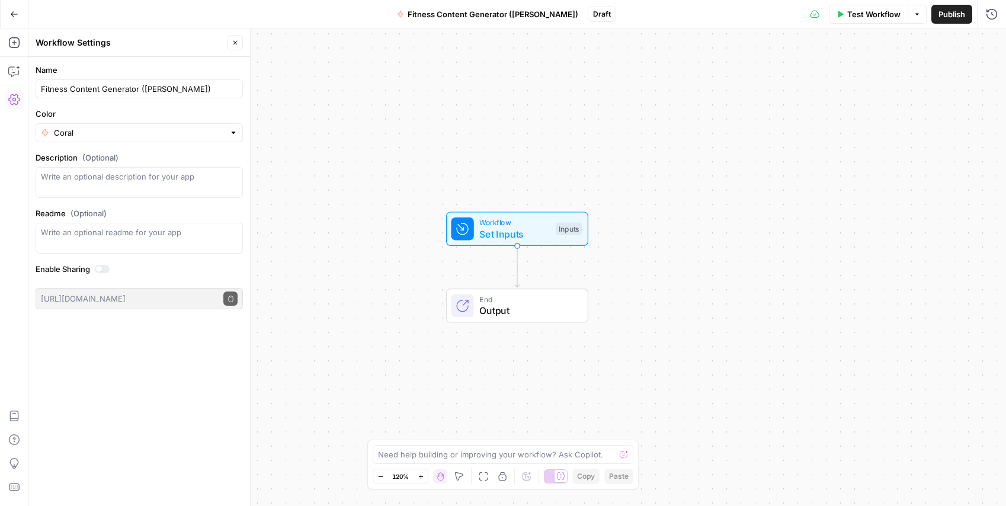
click at [951, 21] on button "Publish" at bounding box center [951, 14] width 41 height 19
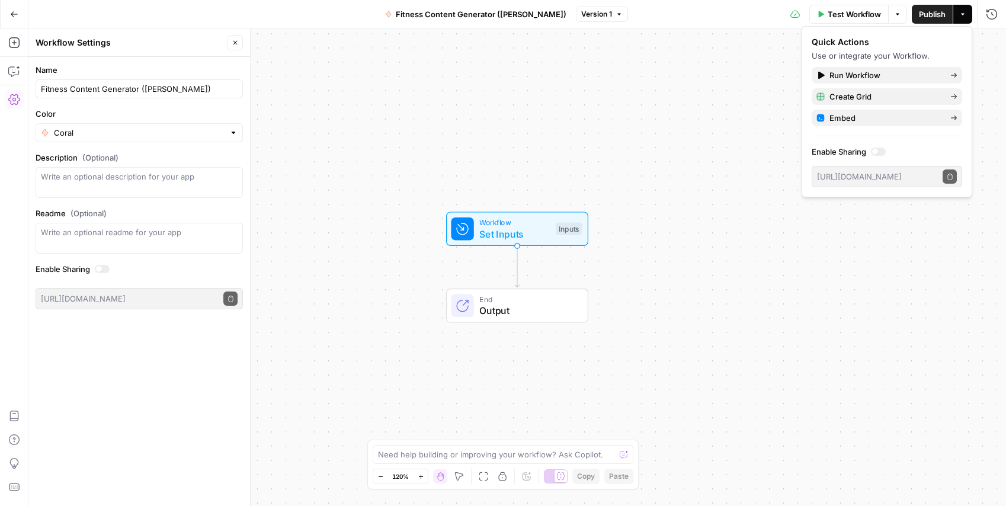
click at [11, 10] on icon "button" at bounding box center [14, 14] width 8 height 8
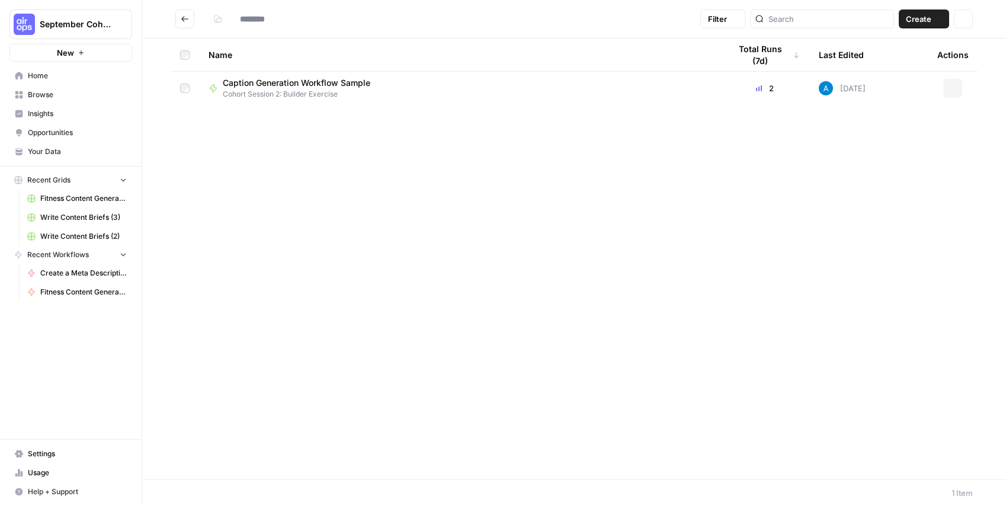
type input "**********"
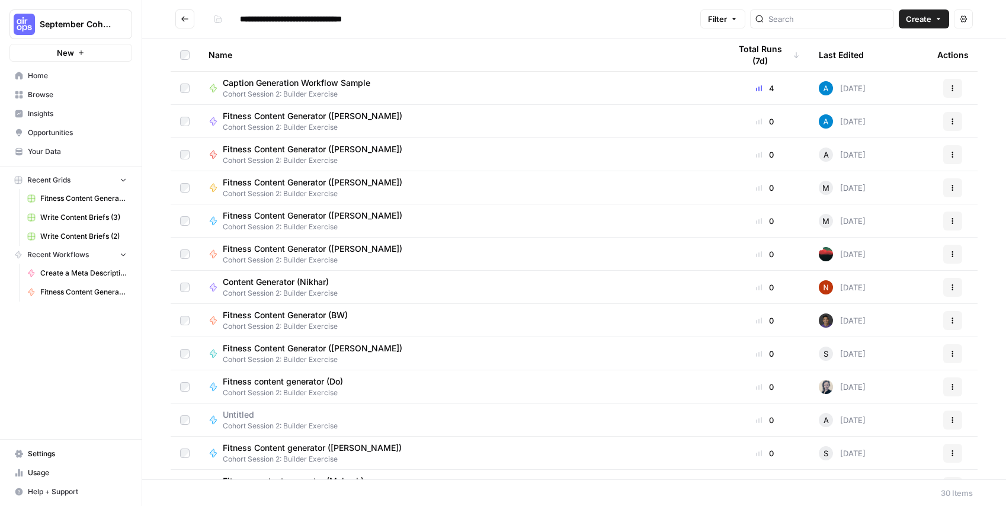
click at [314, 84] on span "Caption Generation Workflow Sample" at bounding box center [297, 83] width 148 height 12
click at [314, 84] on div "**********" at bounding box center [574, 253] width 864 height 506
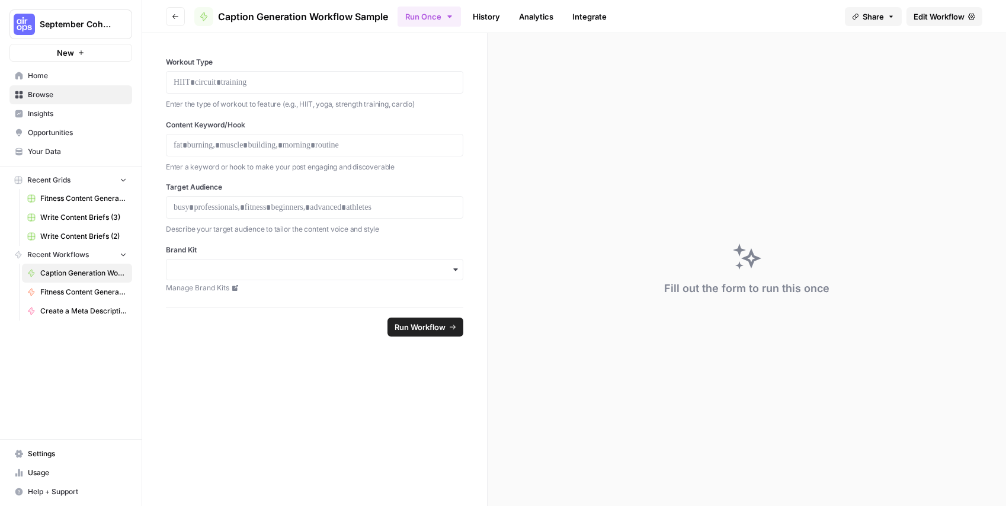
click at [176, 19] on icon "button" at bounding box center [175, 16] width 7 height 7
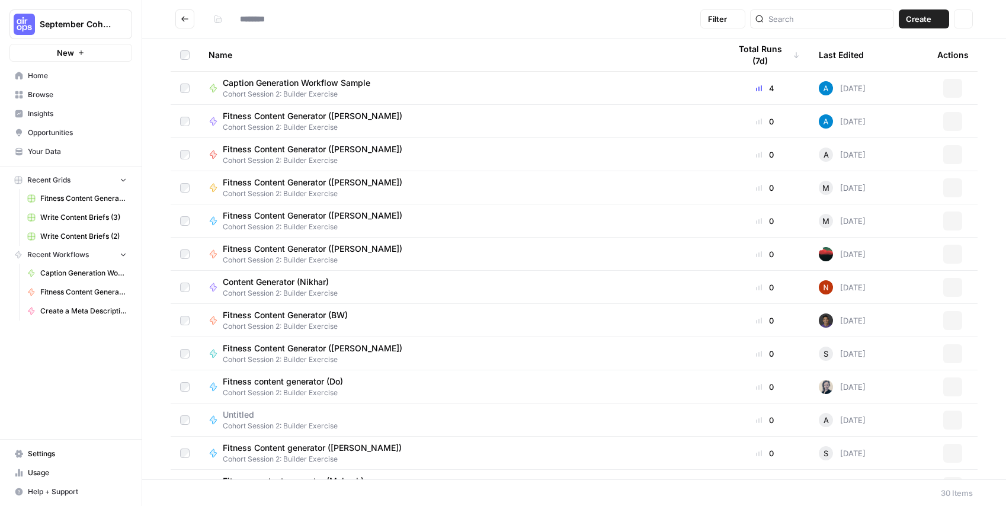
type input "**********"
click at [47, 150] on span "Your Data" at bounding box center [77, 151] width 99 height 11
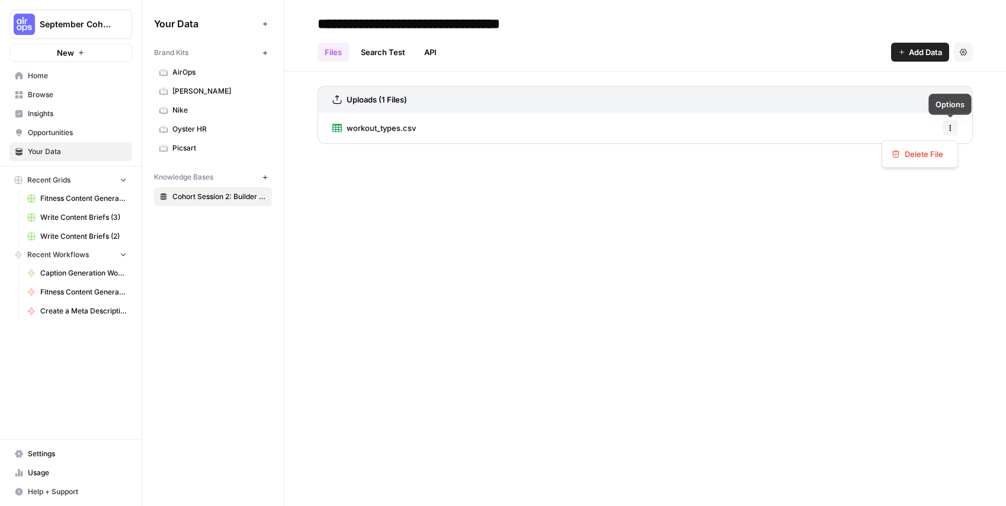
click at [952, 129] on icon "button" at bounding box center [950, 127] width 7 height 7
drag, startPoint x: 633, startPoint y: 122, endPoint x: 470, endPoint y: 135, distance: 164.0
click at [633, 122] on div "workout_types.csv Options" at bounding box center [645, 128] width 655 height 31
click at [354, 127] on span "workout_types.csv" at bounding box center [381, 128] width 69 height 12
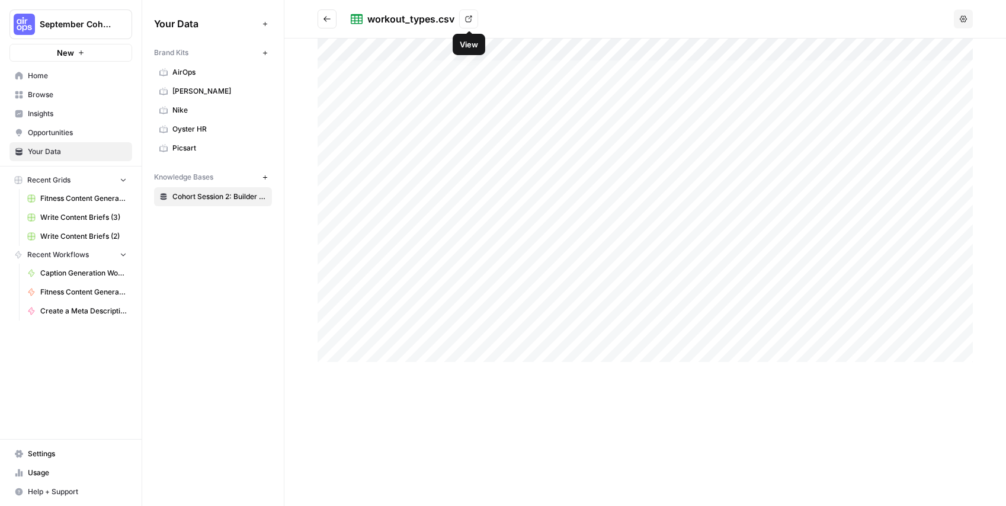
click at [468, 18] on icon at bounding box center [468, 18] width 7 height 7
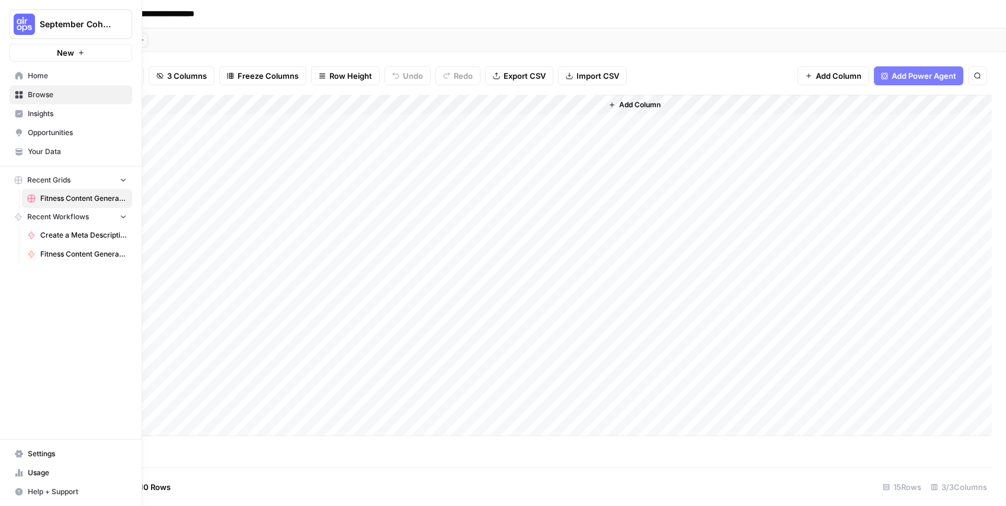
click at [47, 95] on span "Browse" at bounding box center [77, 94] width 99 height 11
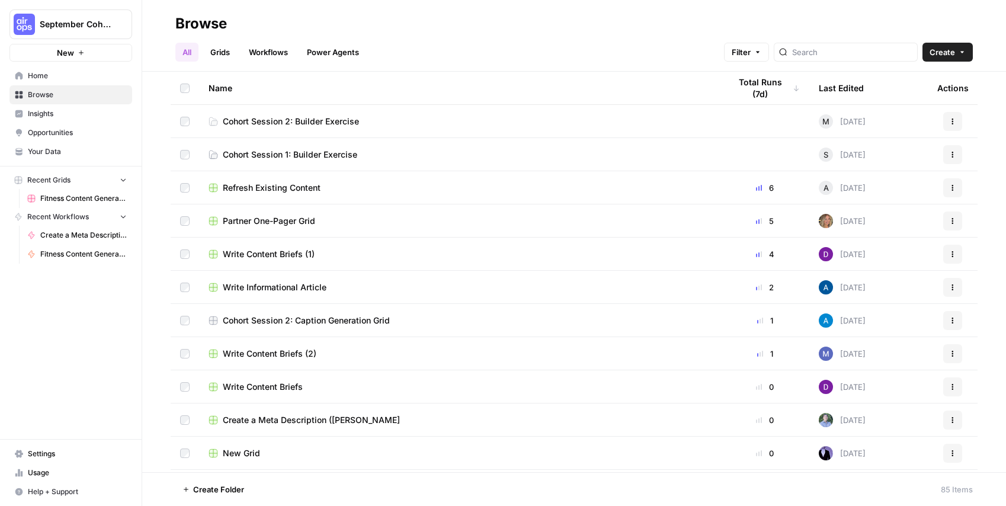
click at [84, 254] on span "Fitness Content Generator ([PERSON_NAME])" at bounding box center [83, 254] width 86 height 11
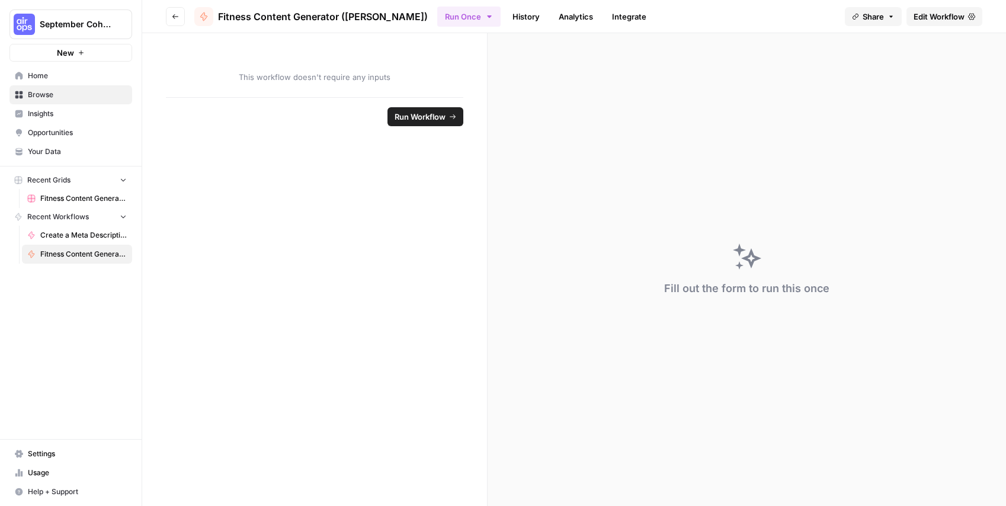
click at [921, 12] on span "Edit Workflow" at bounding box center [938, 17] width 51 height 12
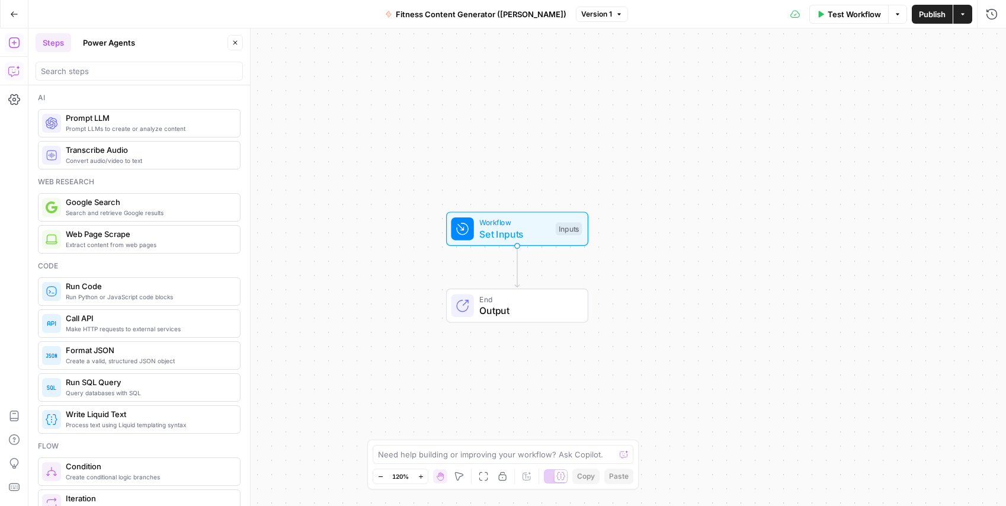
click at [8, 69] on icon "button" at bounding box center [14, 71] width 12 height 12
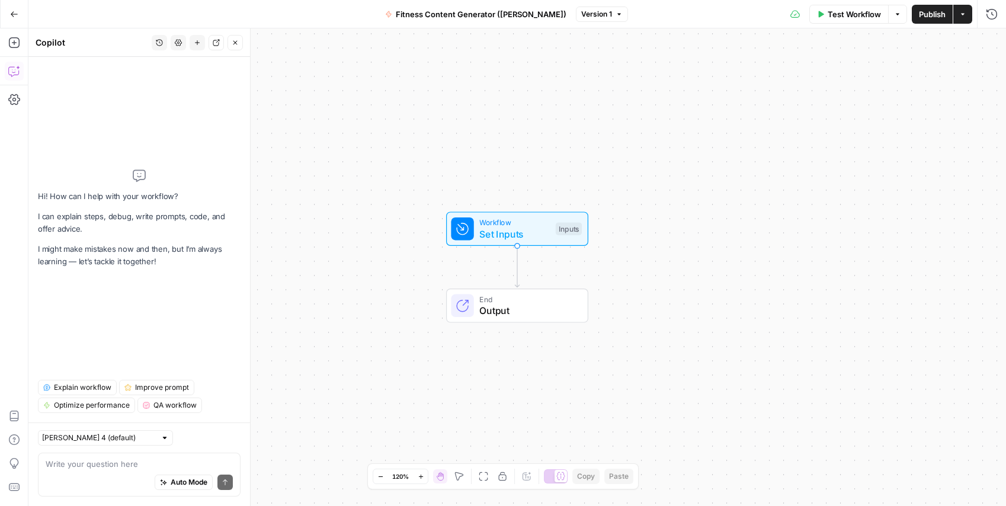
click at [117, 466] on textarea at bounding box center [139, 464] width 187 height 12
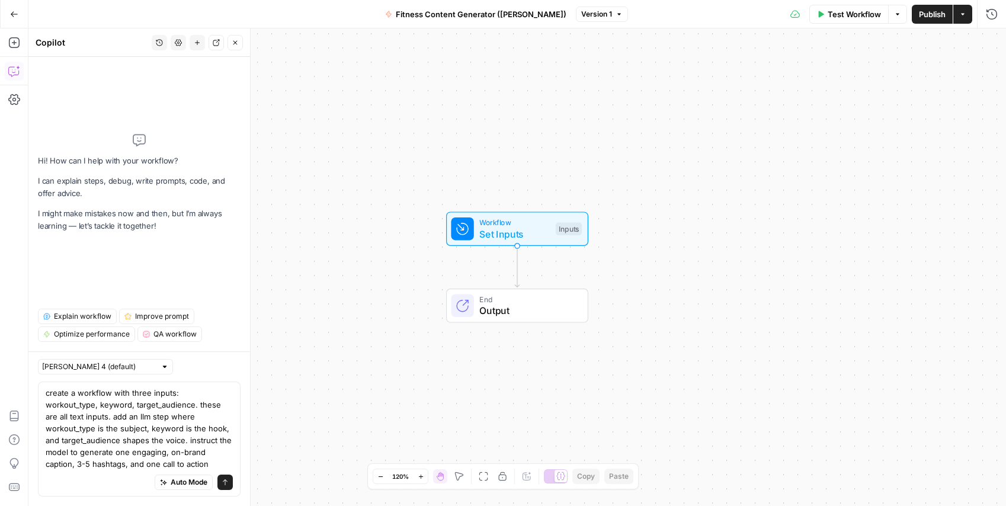
type textarea "create a workflow with three inputs: workout_type, keyword, target_audience. th…"
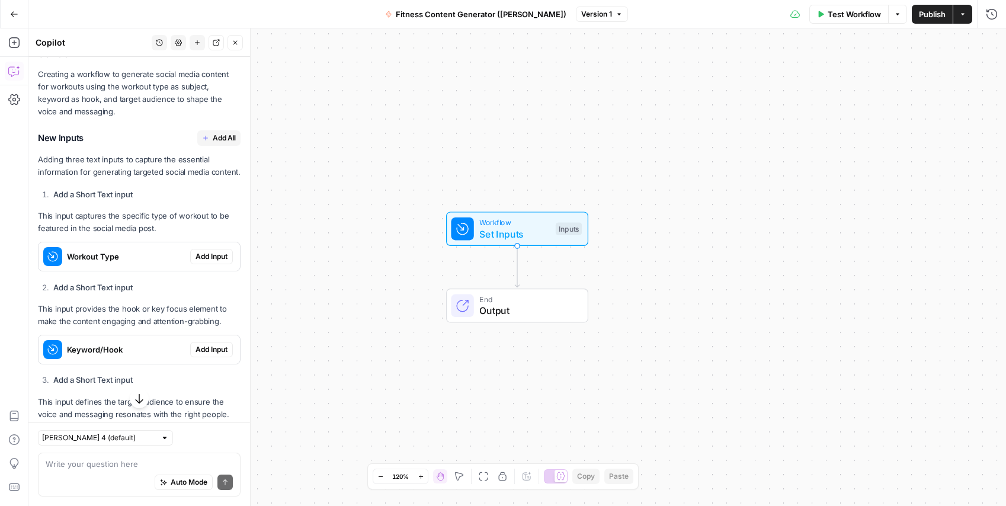
scroll to position [290, 0]
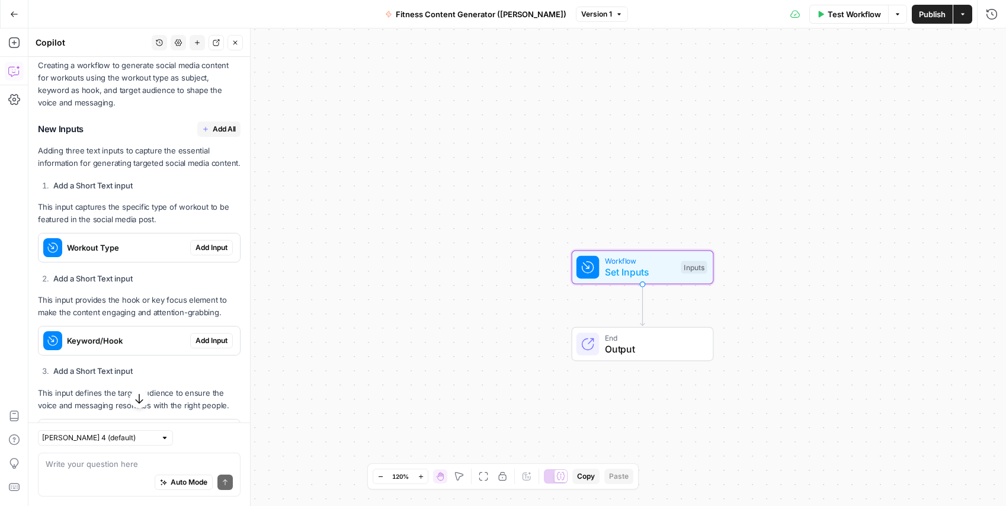
click at [209, 246] on span "Add Input" at bounding box center [211, 247] width 32 height 11
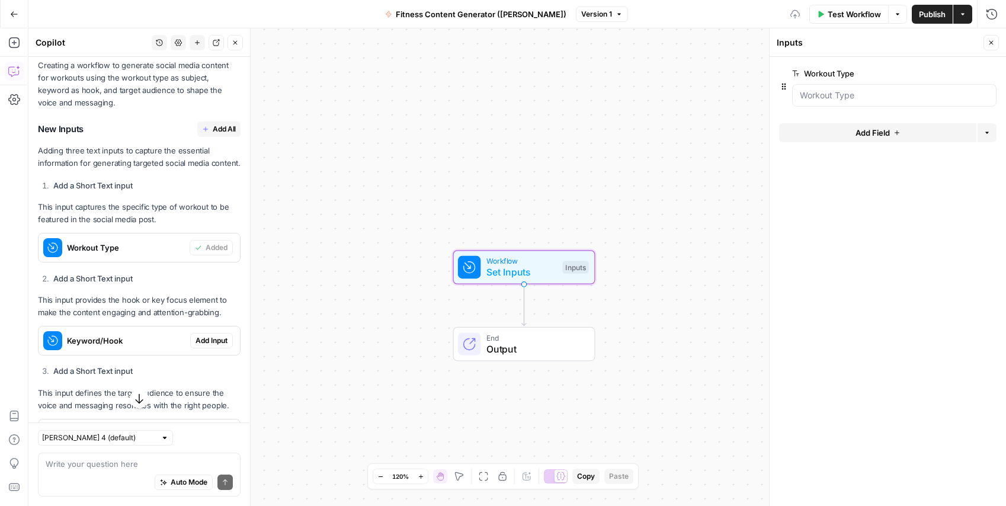
click at [212, 341] on span "Add Input" at bounding box center [211, 340] width 32 height 11
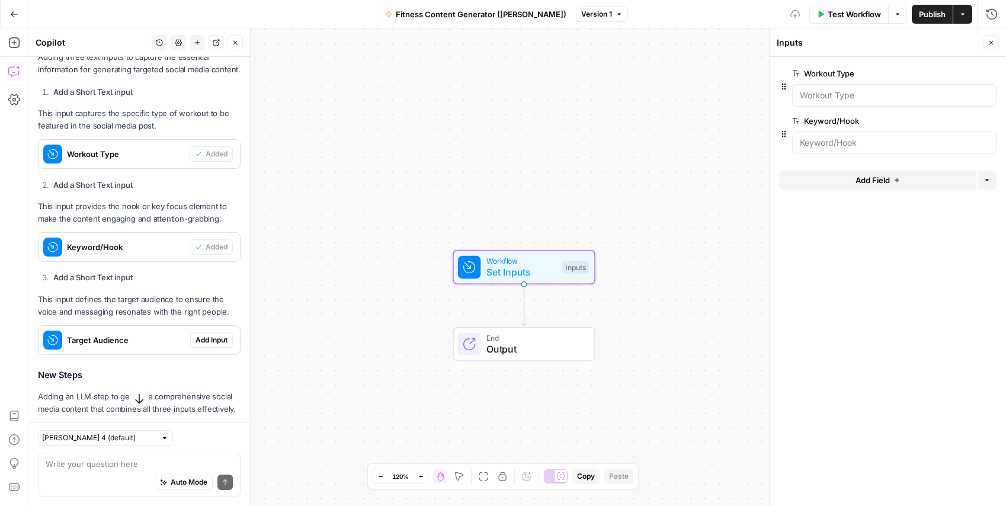
scroll to position [529, 0]
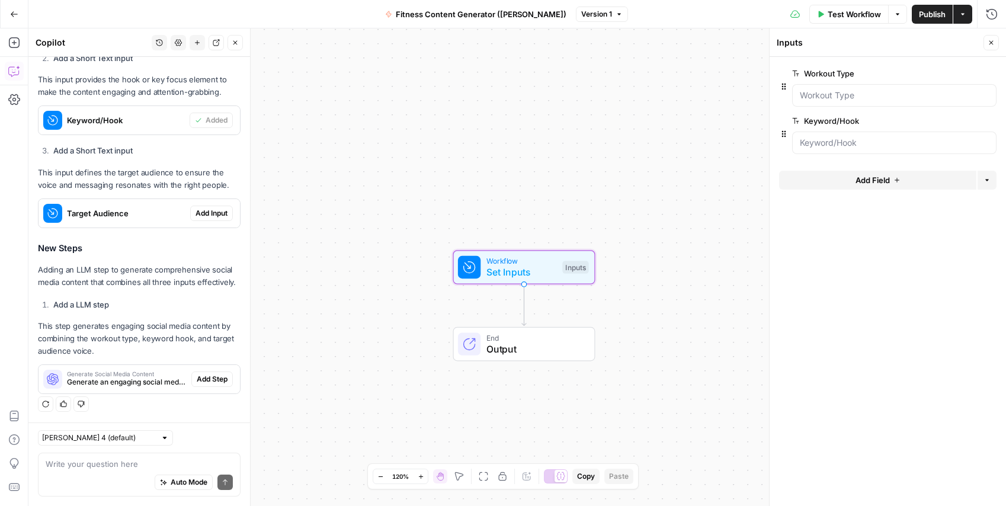
drag, startPoint x: 207, startPoint y: 213, endPoint x: 179, endPoint y: 328, distance: 118.4
click at [207, 213] on span "Add Input" at bounding box center [211, 213] width 32 height 11
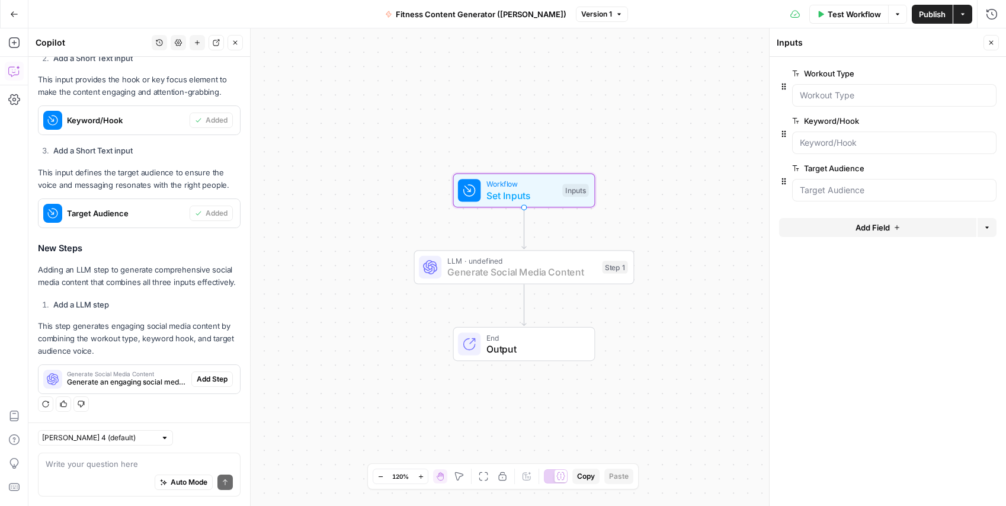
click at [211, 374] on span "Add Step" at bounding box center [212, 379] width 31 height 11
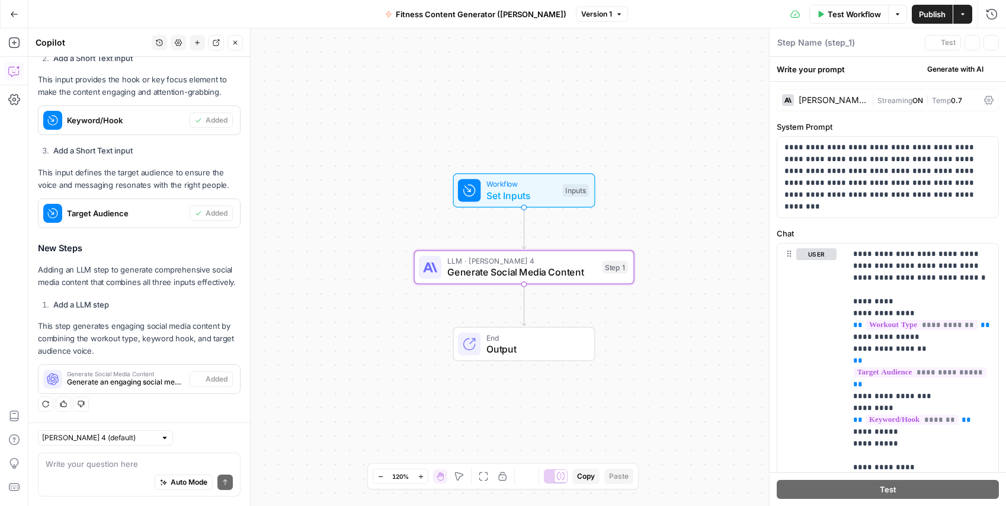
type textarea "Generate Social Media Content"
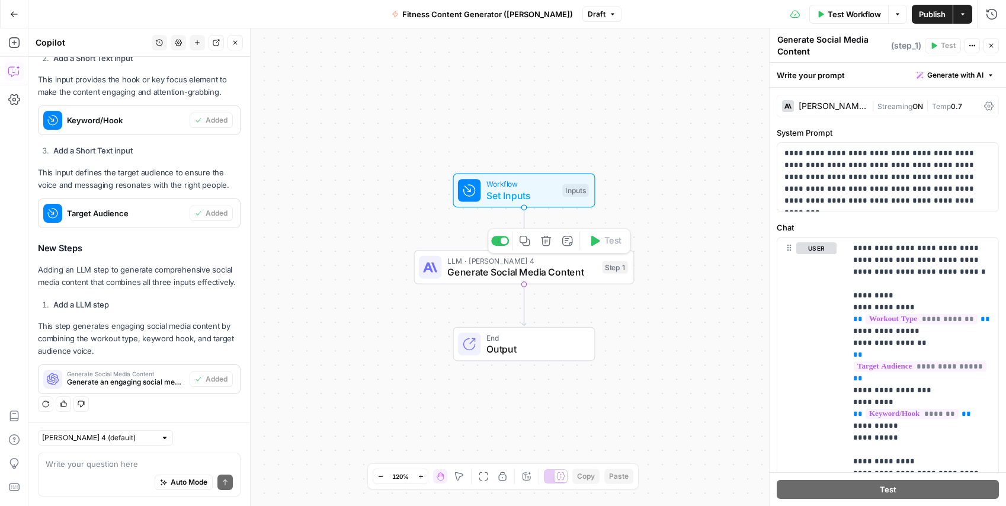
click at [540, 281] on div "LLM · Claude Sonnet 4 Generate Social Media Content Step 1 Copy step Delete ste…" at bounding box center [524, 267] width 220 height 34
click at [848, 15] on span "Test Workflow" at bounding box center [854, 14] width 53 height 12
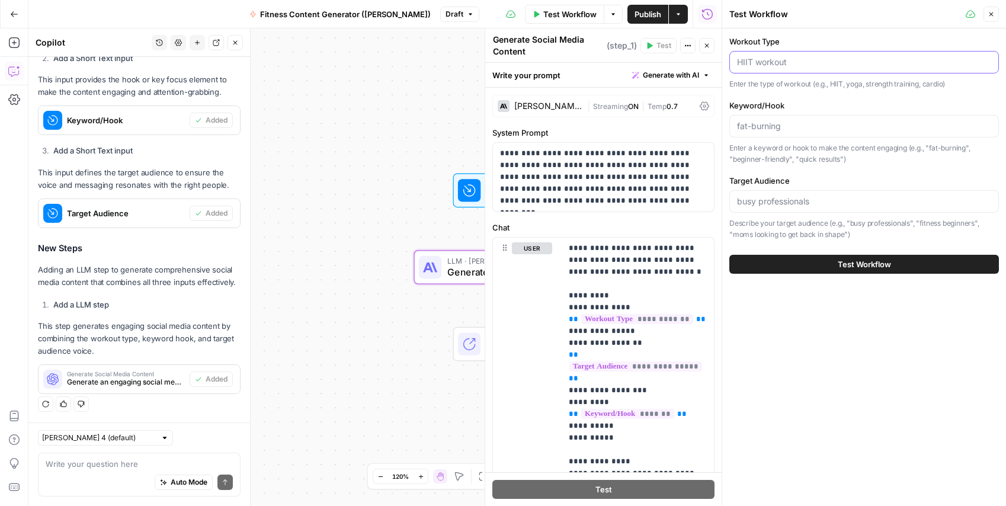
click at [785, 57] on input "Workout Type" at bounding box center [864, 62] width 254 height 12
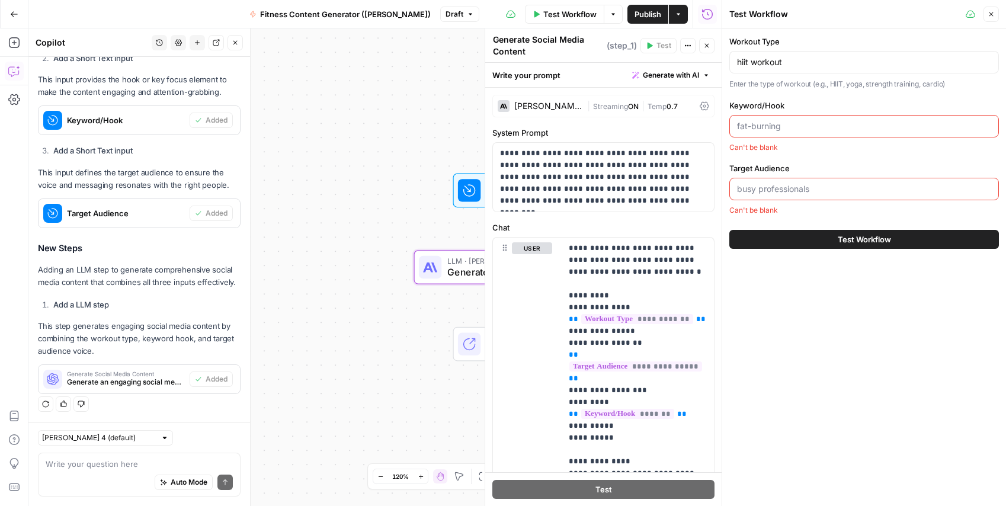
click at [836, 56] on div "hiit workout" at bounding box center [864, 62] width 270 height 23
type input "hiit workout"
click at [787, 132] on input "Keyword/Hook" at bounding box center [864, 126] width 254 height 12
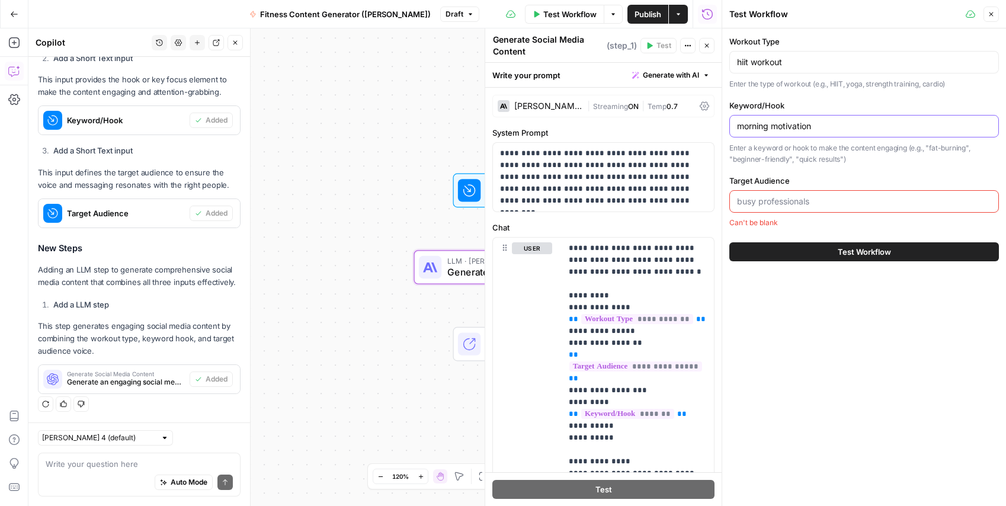
type input "morning motivation"
click at [786, 209] on div at bounding box center [864, 201] width 270 height 23
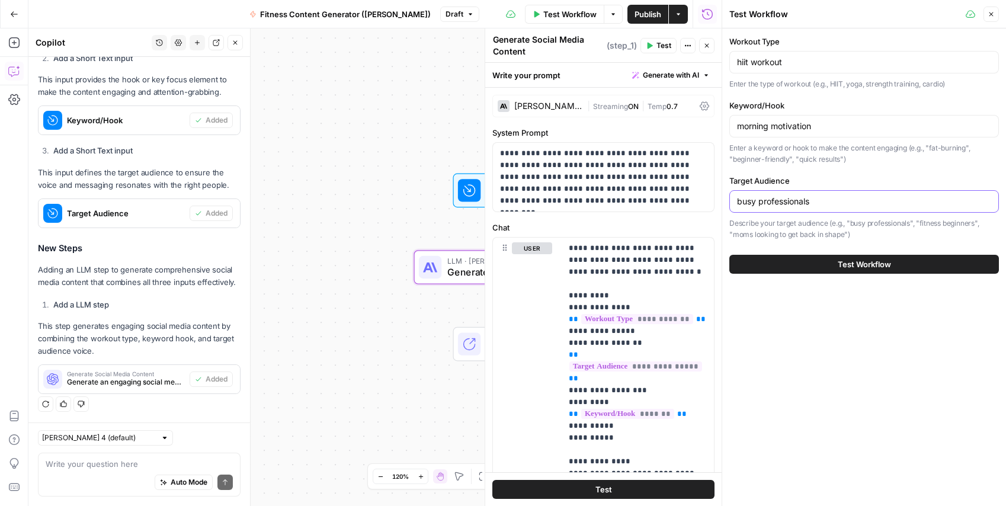
type input "busy professionals"
click at [798, 264] on button "Test Workflow" at bounding box center [864, 264] width 270 height 19
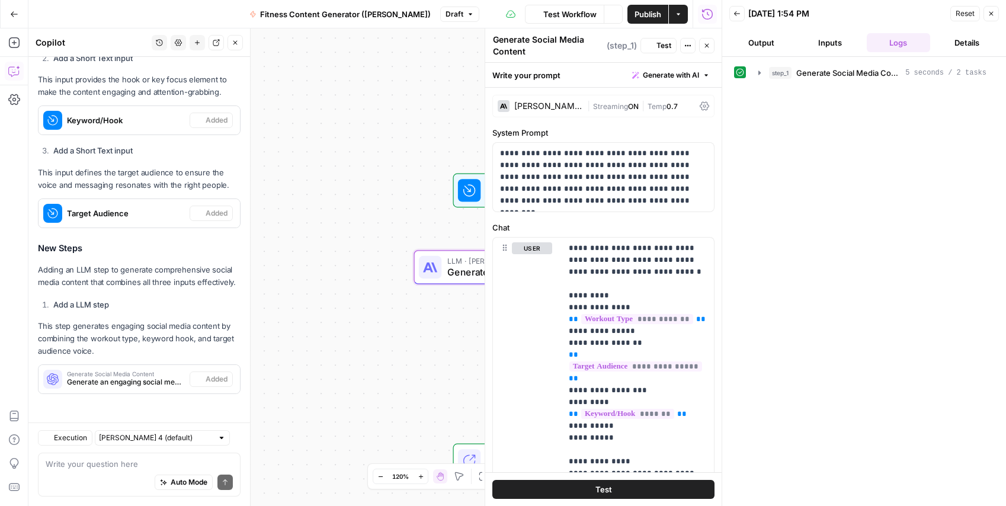
scroll to position [529, 0]
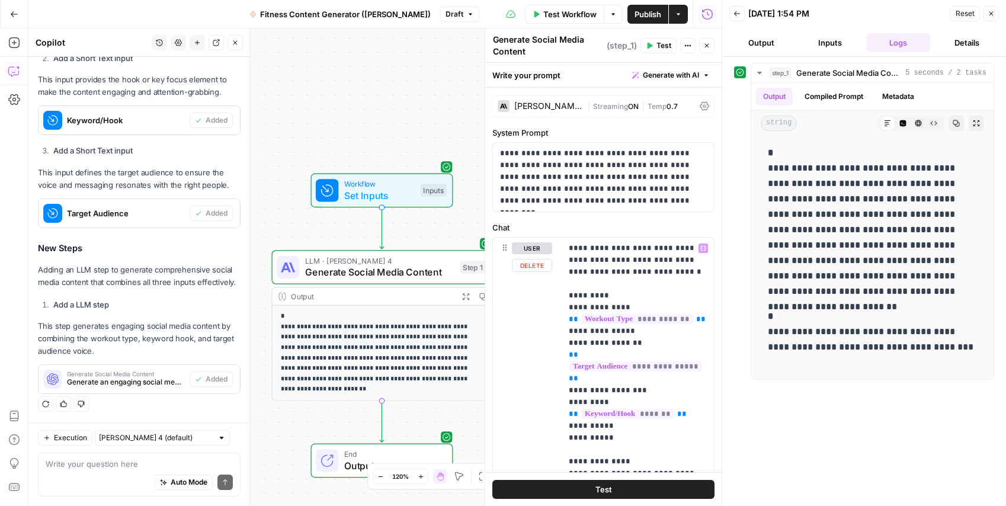
click at [563, 486] on button "Test" at bounding box center [603, 489] width 222 height 19
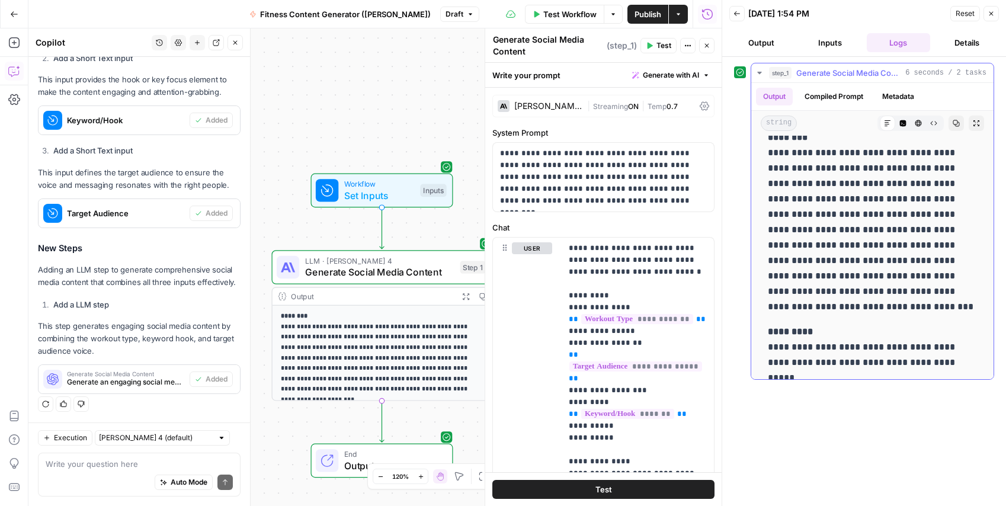
scroll to position [118, 0]
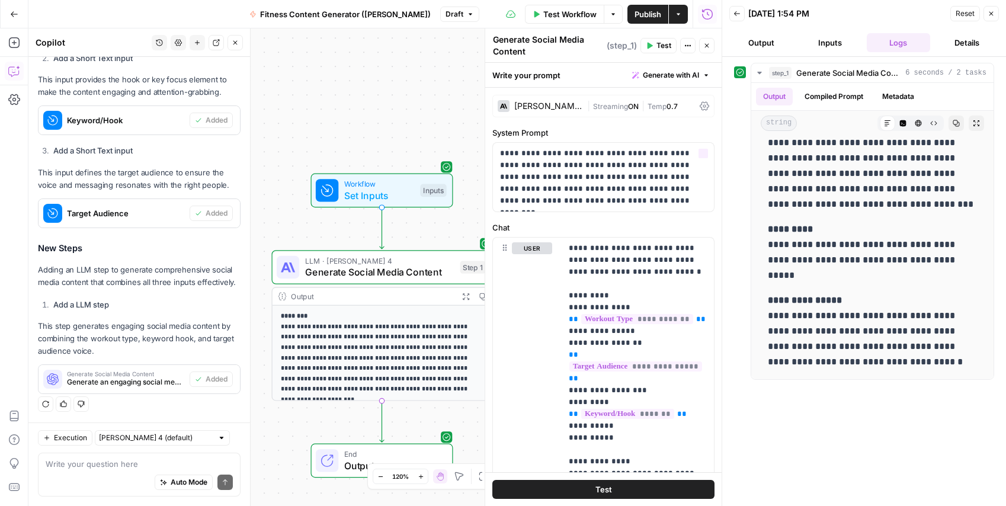
click at [326, 129] on div "**********" at bounding box center [374, 266] width 693 height 477
drag, startPoint x: 994, startPoint y: 17, endPoint x: 970, endPoint y: 41, distance: 33.9
click at [994, 17] on button "Close" at bounding box center [990, 13] width 15 height 15
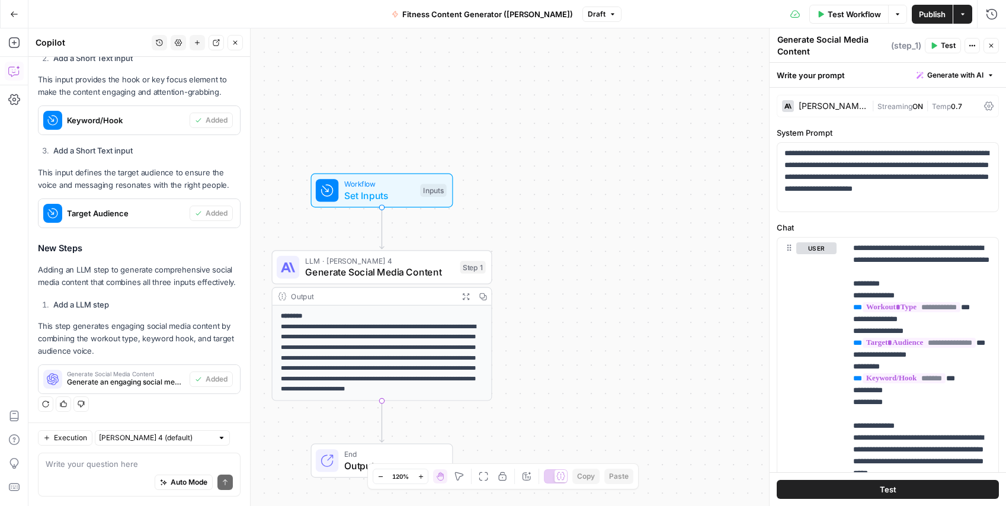
click at [925, 14] on span "Publish" at bounding box center [932, 14] width 27 height 12
